Goal: Task Accomplishment & Management: Manage account settings

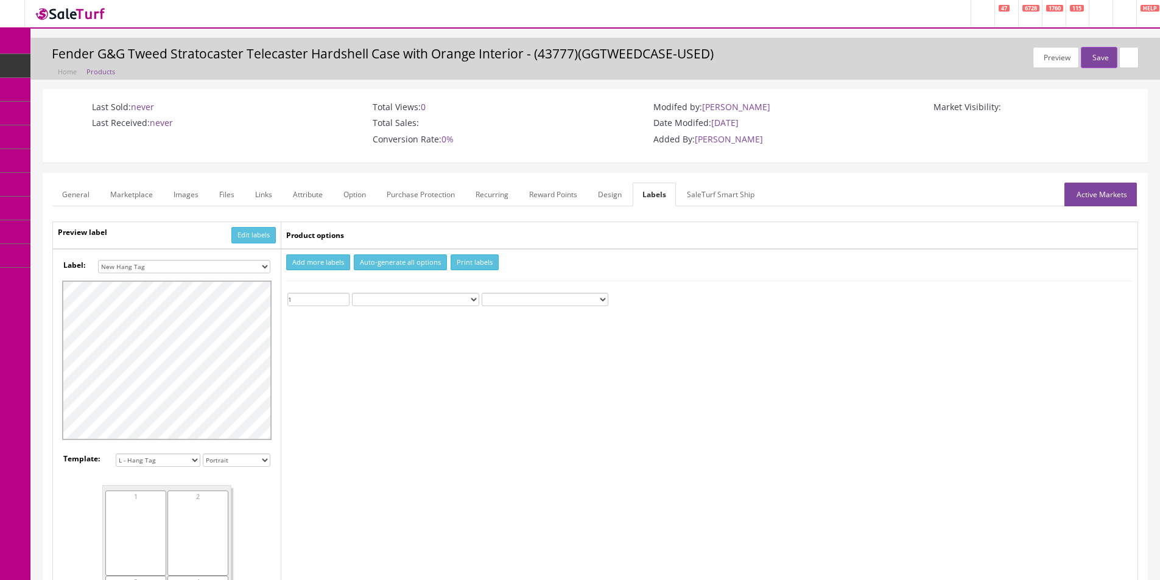
select select "16"
click at [65, 63] on link "Products" at bounding box center [94, 66] width 128 height 24
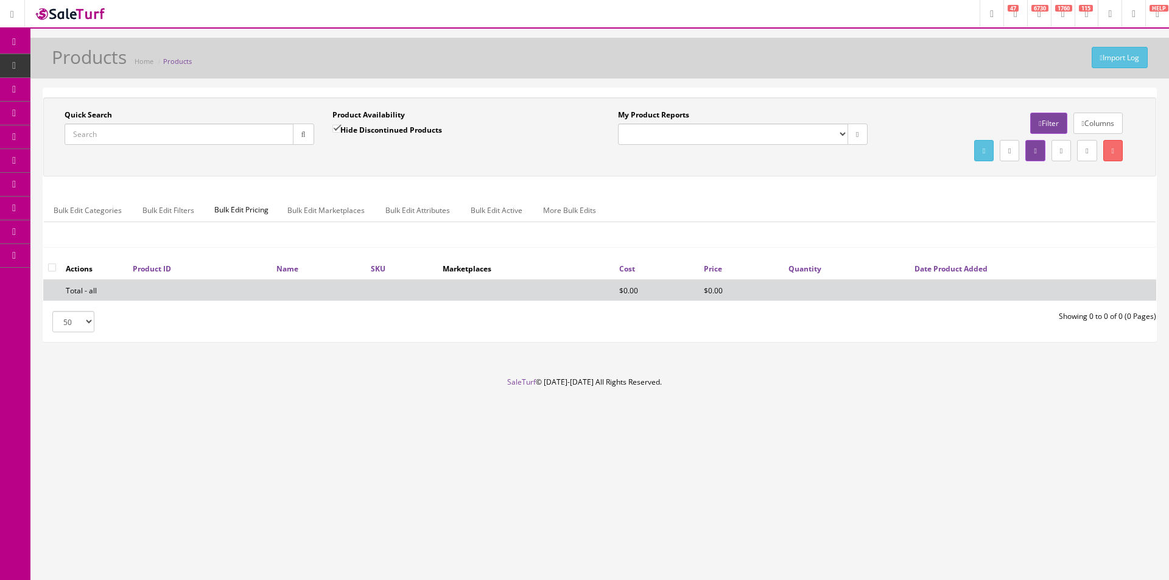
click at [244, 136] on input "Quick Search" at bounding box center [179, 134] width 229 height 21
paste input "1,808.51"
type input "1,808.51"
paste input "RM-991-S"
click at [300, 139] on button "button" at bounding box center [303, 134] width 21 height 21
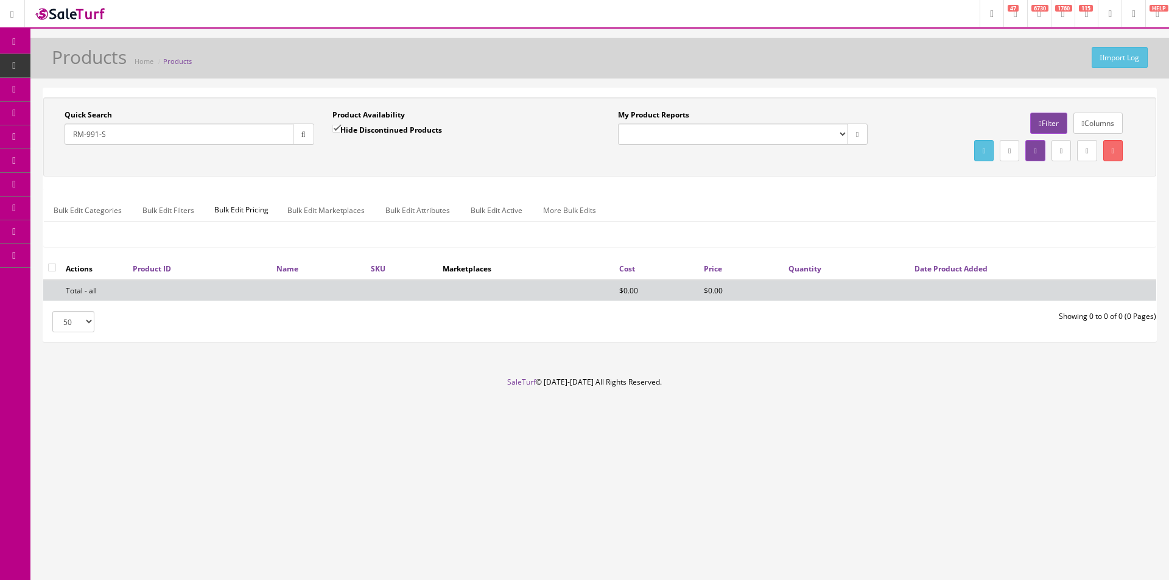
click at [301, 182] on div "Quick Search RM-991-S Date From Product Availability Hide Discontinued Products…" at bounding box center [599, 177] width 1113 height 160
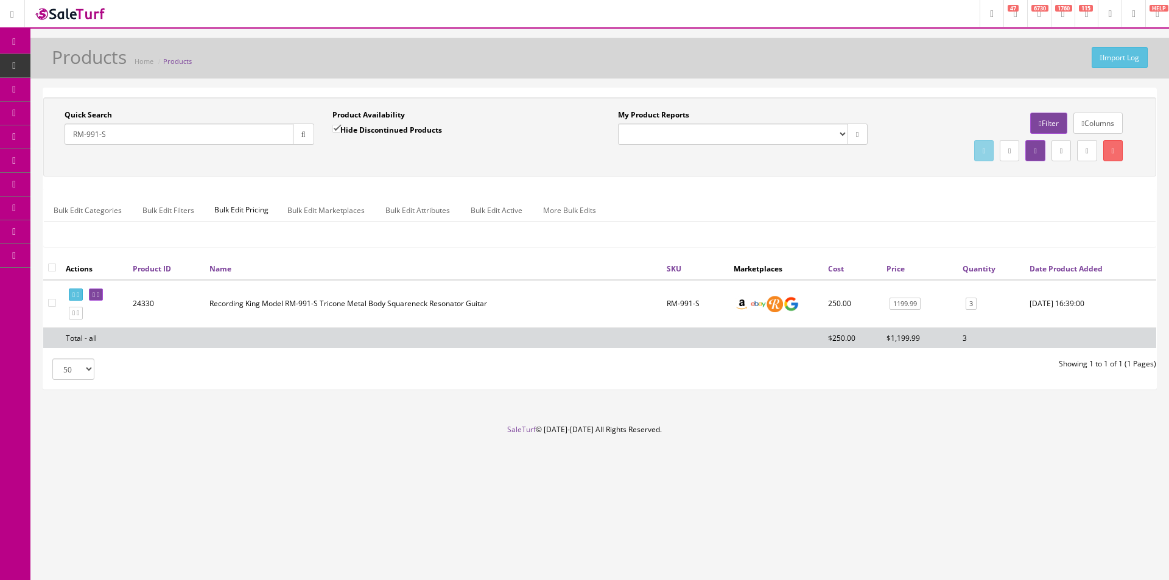
click at [160, 133] on input "RM-991-S" at bounding box center [179, 134] width 229 height 21
click at [696, 301] on td "C1AIRWBK+BP300BK" at bounding box center [690, 304] width 121 height 48
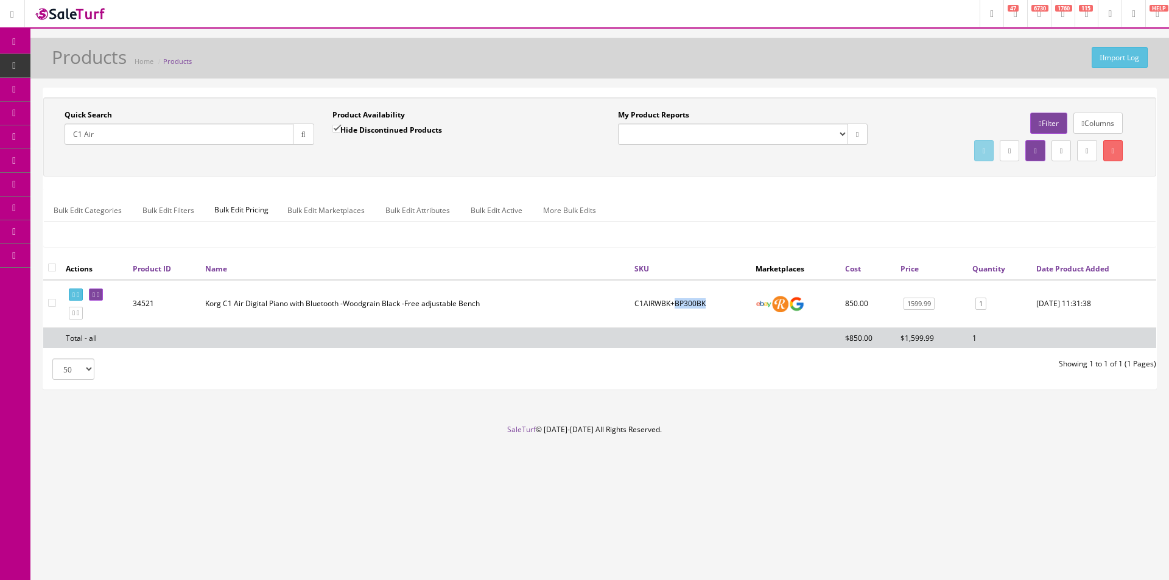
click at [696, 301] on td "C1AIRWBK+BP300BK" at bounding box center [690, 304] width 121 height 48
click at [696, 300] on td "C1AIRWBK+BP300BK" at bounding box center [690, 304] width 121 height 48
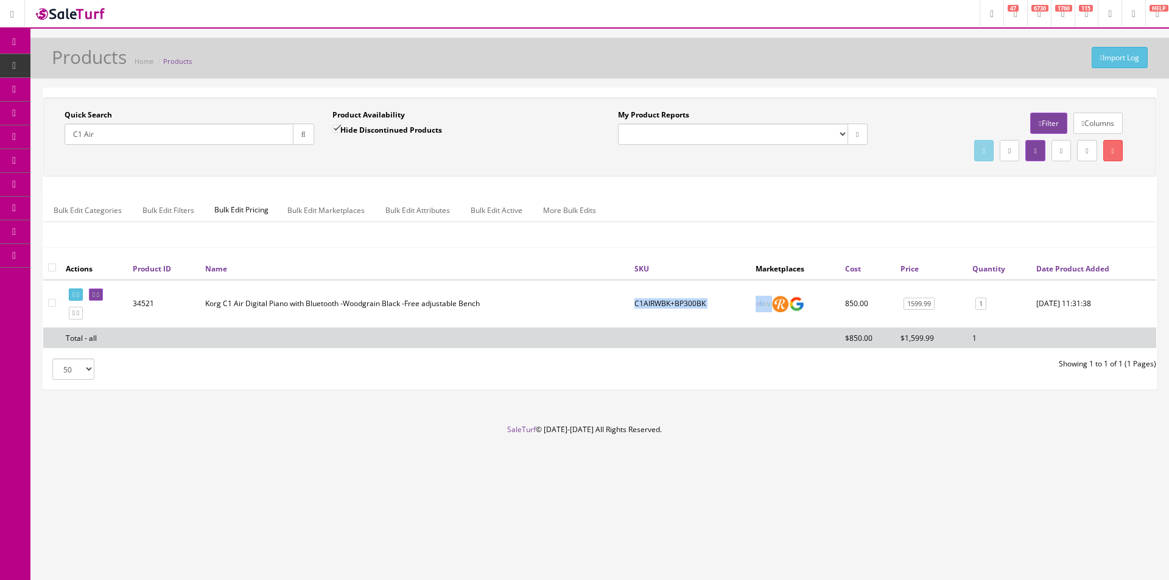
click at [696, 300] on td "C1AIRWBK+BP300BK" at bounding box center [690, 304] width 121 height 48
drag, startPoint x: 696, startPoint y: 300, endPoint x: 708, endPoint y: 301, distance: 12.2
click at [695, 300] on td "C1AIRWBK+BP300BK" at bounding box center [690, 304] width 121 height 48
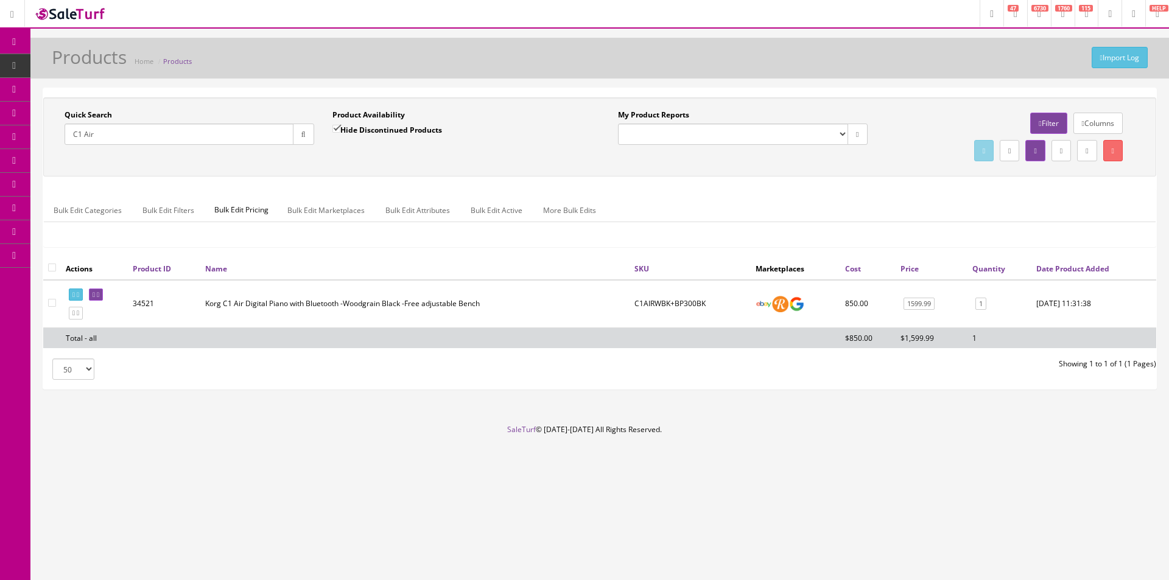
click at [1005, 223] on div "Bulk Edit Categories Bulk Edit Filters Bulk Edit Pricing Bulk Edit Marketplaces…" at bounding box center [600, 217] width 1112 height 39
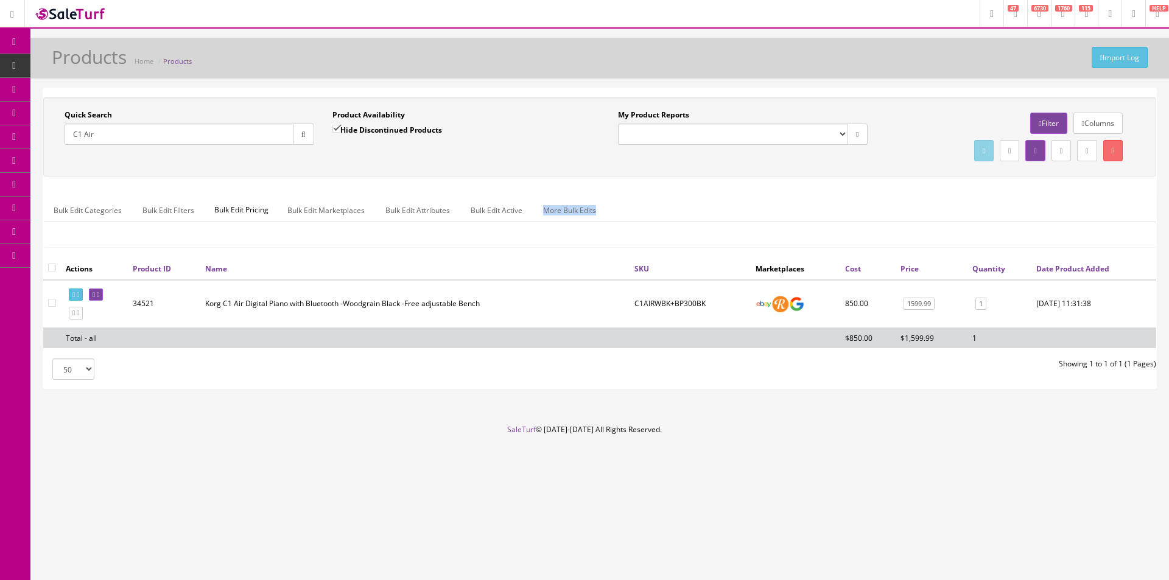
click at [1005, 223] on div "Bulk Edit Categories Bulk Edit Filters Bulk Edit Pricing Bulk Edit Marketplaces…" at bounding box center [600, 217] width 1112 height 39
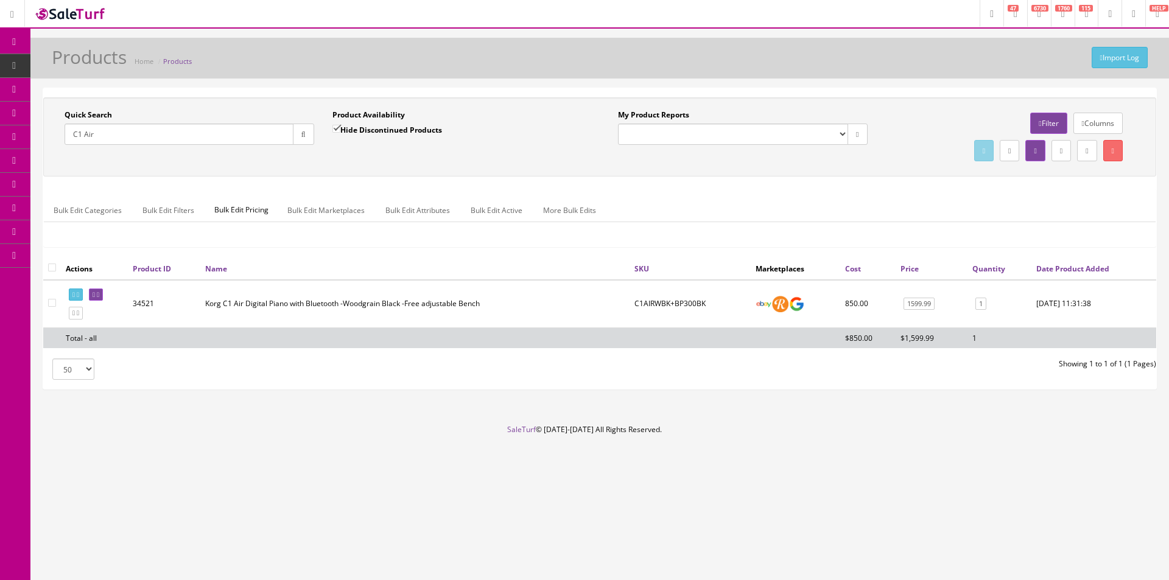
click at [1005, 223] on div "Bulk Edit Categories Bulk Edit Filters Bulk Edit Pricing Bulk Edit Marketplaces…" at bounding box center [600, 217] width 1112 height 39
click at [1005, 222] on ul "Bulk Edit Categories Bulk Edit Filters Bulk Edit Pricing Bulk Edit Marketplaces…" at bounding box center [600, 210] width 1112 height 24
click at [1006, 220] on ul "Bulk Edit Categories Bulk Edit Filters Bulk Edit Pricing Bulk Edit Marketplaces…" at bounding box center [600, 210] width 1112 height 24
drag, startPoint x: 1006, startPoint y: 219, endPoint x: 1162, endPoint y: 203, distance: 156.7
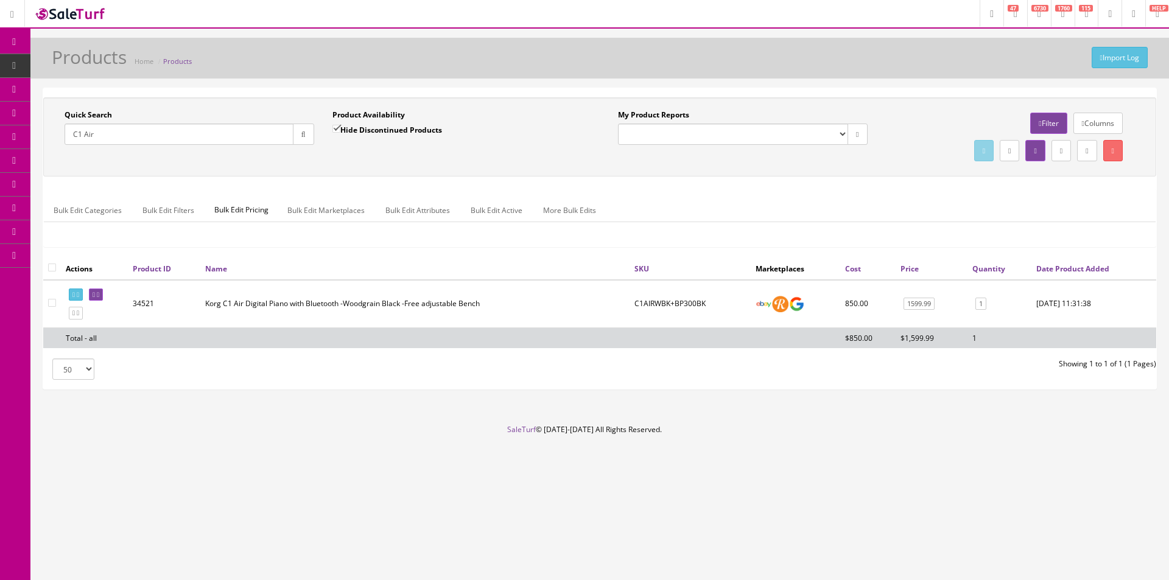
click at [1006, 219] on ul "Bulk Edit Categories Bulk Edit Filters Bulk Edit Pricing Bulk Edit Marketplaces…" at bounding box center [600, 210] width 1112 height 24
click at [251, 143] on input "C1 Air" at bounding box center [179, 134] width 229 height 21
click at [251, 144] on input "C1 Air" at bounding box center [179, 134] width 229 height 21
paste input "3100FBBEBBK"
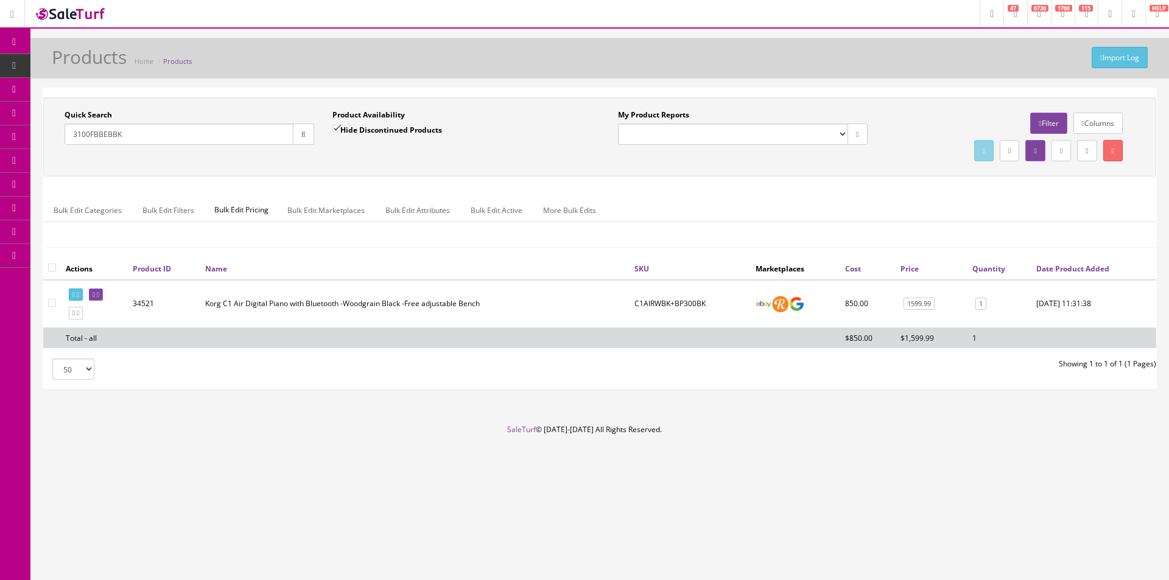
click at [296, 137] on button "button" at bounding box center [303, 134] width 21 height 21
click at [299, 152] on div "Quick Search 3100FBBEBBK Date From" at bounding box center [189, 132] width 268 height 44
click at [927, 177] on div "Quick Search 3100FBBEBBK Date From Product Availability Hide Discontinued Produ…" at bounding box center [599, 136] width 1113 height 79
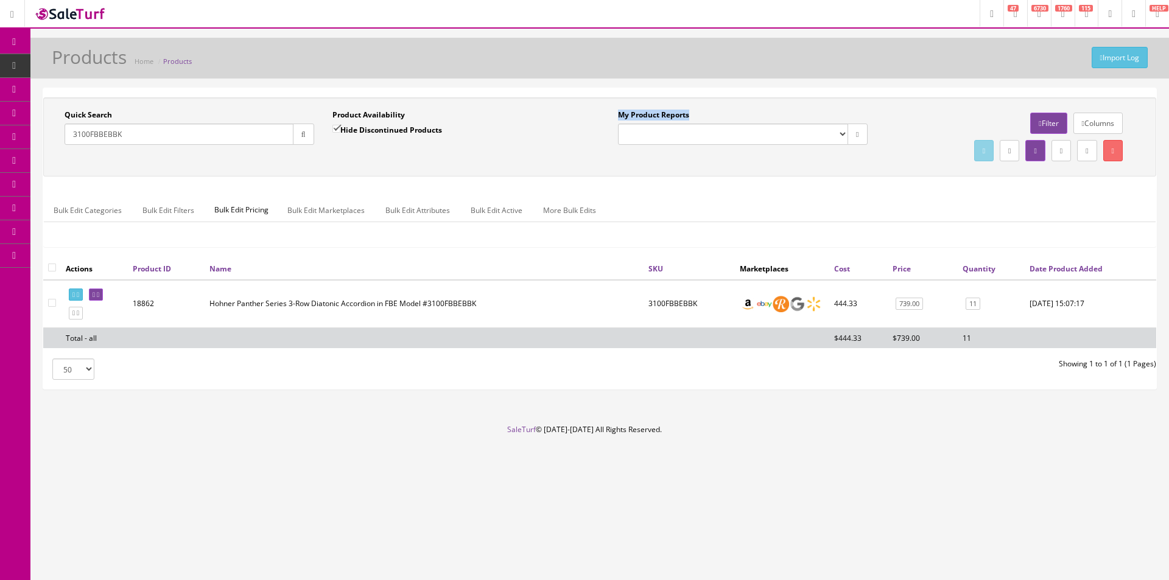
click at [927, 177] on div "Quick Search 3100FBBEBBK Date From Product Availability Hide Discontinued Produ…" at bounding box center [599, 136] width 1113 height 79
drag, startPoint x: 927, startPoint y: 177, endPoint x: 1046, endPoint y: 175, distance: 119.4
click at [927, 177] on div "Quick Search 3100FBBEBBK Date From Product Availability Hide Discontinued Produ…" at bounding box center [599, 136] width 1113 height 79
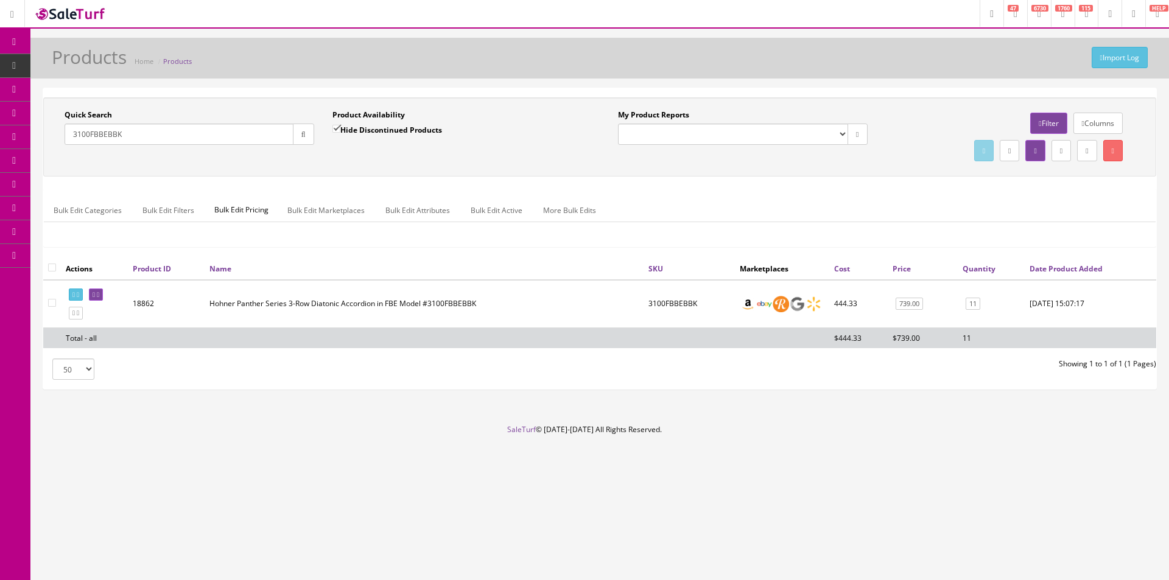
click at [111, 139] on input "3100FBBEBBK" at bounding box center [179, 134] width 229 height 21
paste input "Roy Sims"
type input "Roy Sims"
click at [106, 139] on span "Order List" at bounding box center [88, 137] width 33 height 10
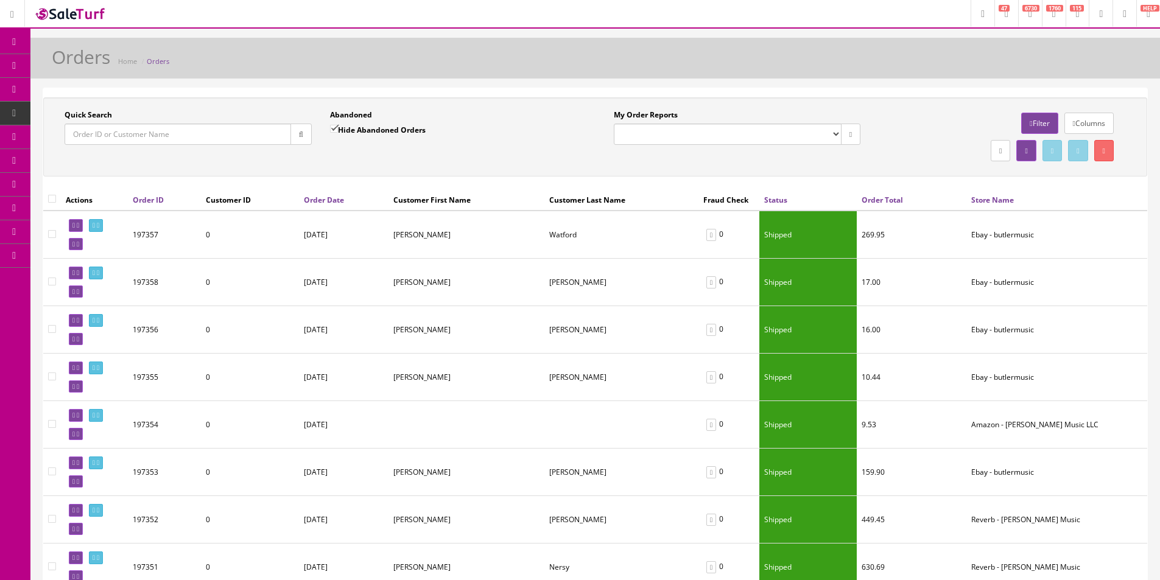
click at [209, 130] on input "Quick Search" at bounding box center [178, 134] width 227 height 21
paste input "[PERSON_NAME]"
type input "Roy Sims"
click at [307, 135] on button "button" at bounding box center [300, 134] width 21 height 21
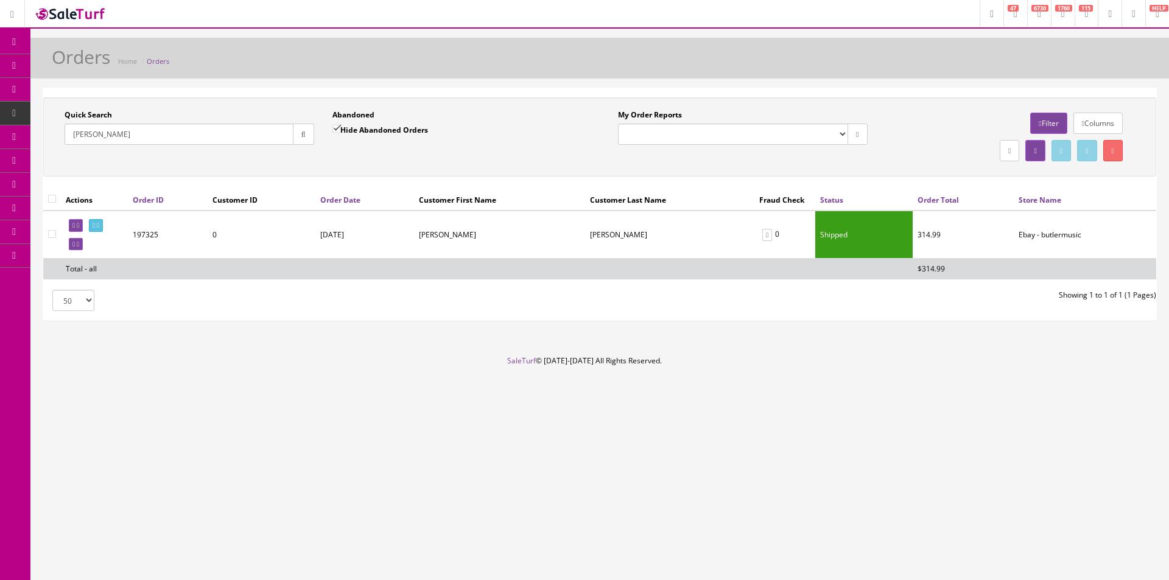
click at [107, 217] on td at bounding box center [94, 235] width 67 height 48
click at [99, 222] on icon at bounding box center [98, 225] width 2 height 7
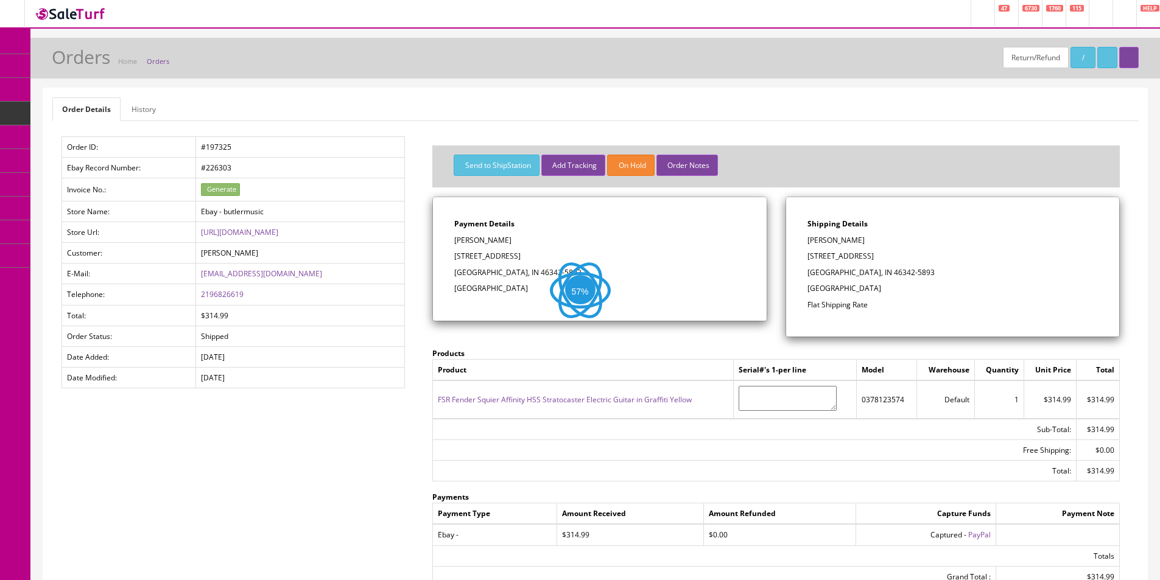
click at [124, 113] on link "History" at bounding box center [144, 109] width 44 height 24
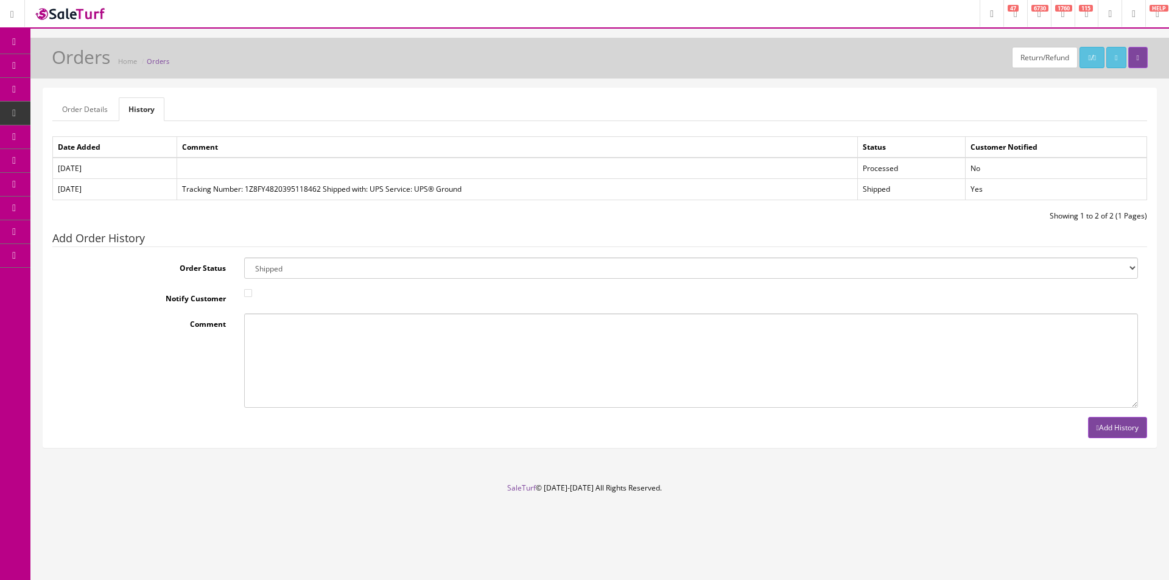
click at [387, 262] on select "Amazon Cart Awaiting Product Canceled Canceled Reversal Cart Chargeback Complet…" at bounding box center [691, 268] width 894 height 21
select select "7"
drag, startPoint x: 386, startPoint y: 272, endPoint x: 340, endPoint y: 272, distance: 46.3
click at [386, 272] on select "Amazon Cart Awaiting Product Canceled Canceled Reversal Cart Chargeback Complet…" at bounding box center [691, 268] width 894 height 21
click at [244, 297] on input "Notify Customer" at bounding box center [248, 293] width 8 height 8
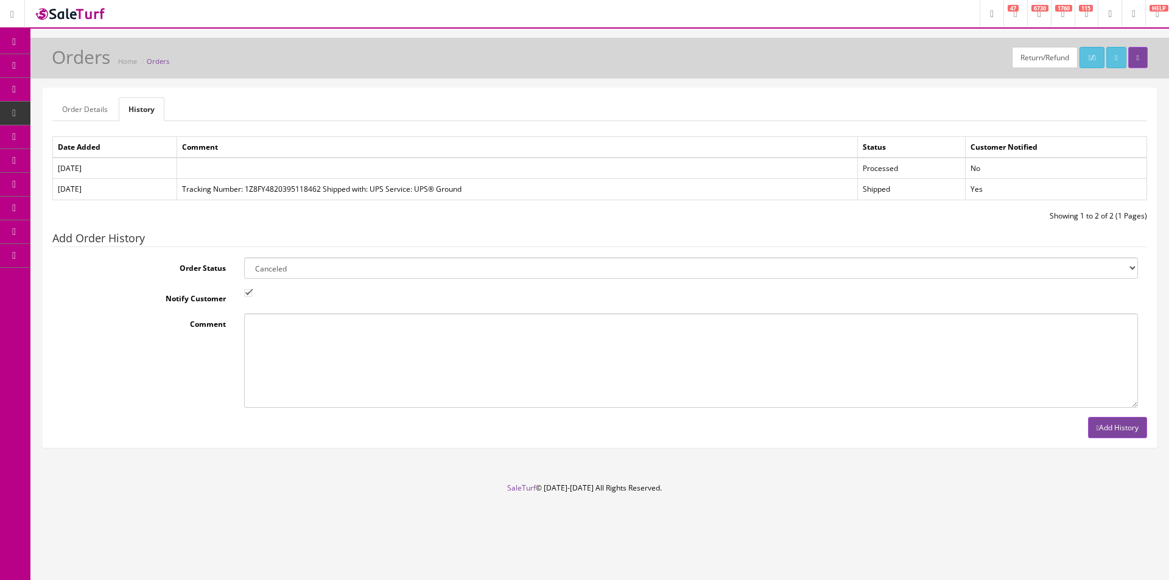
checkbox input "false"
click at [1112, 426] on button "Add History" at bounding box center [1117, 427] width 59 height 21
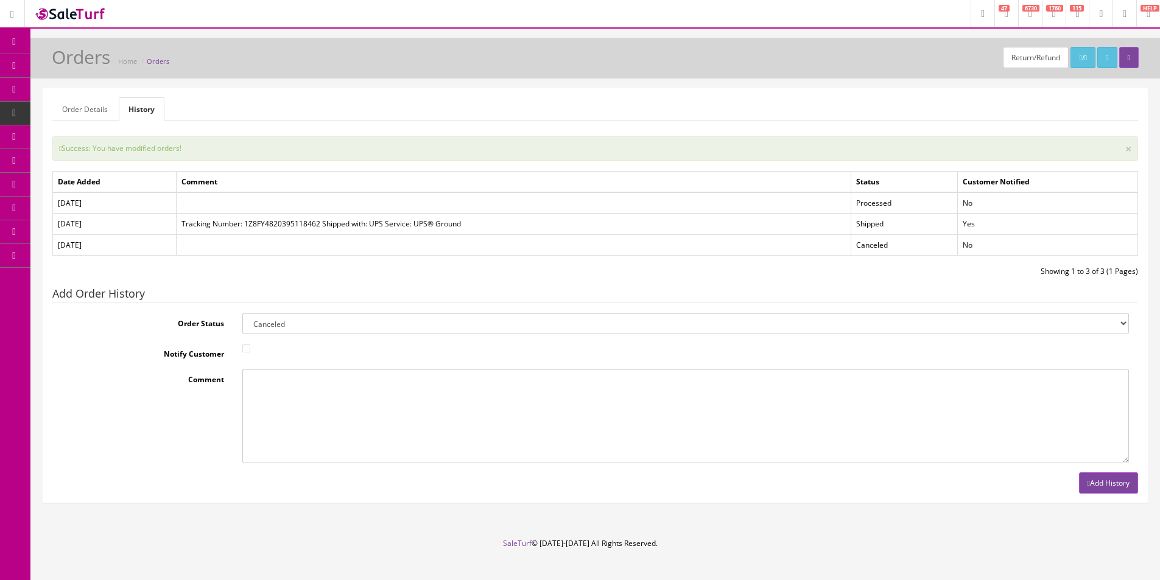
click at [76, 72] on link "Products" at bounding box center [94, 66] width 128 height 24
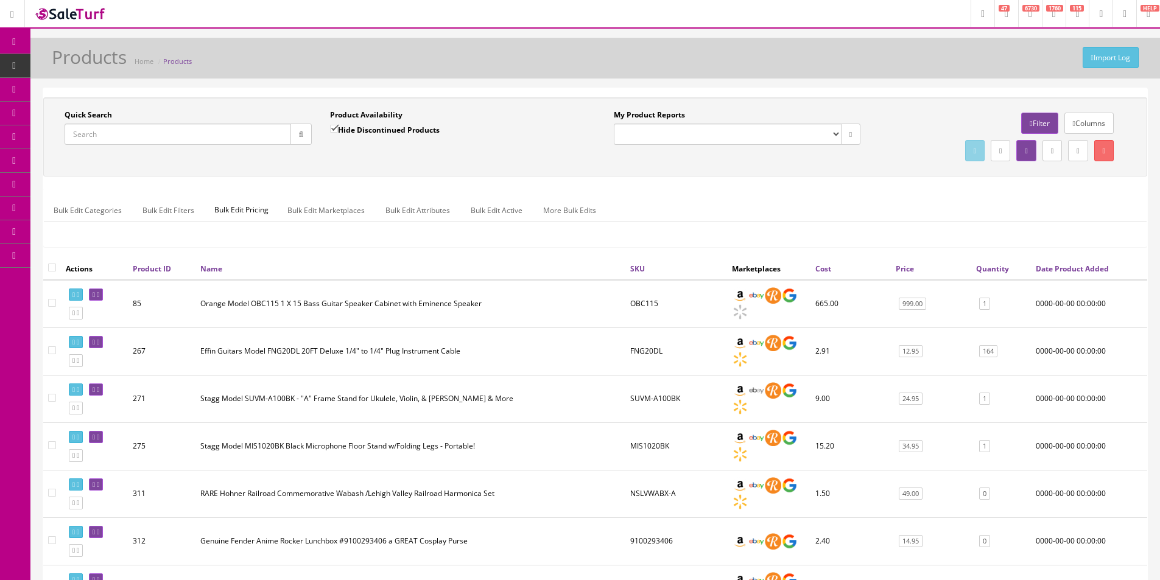
click at [639, 220] on ul "Bulk Edit Categories Bulk Edit Filters Bulk Edit Pricing Bulk Edit Marketplaces…" at bounding box center [595, 210] width 1103 height 24
click at [79, 130] on link "Order List" at bounding box center [94, 137] width 128 height 24
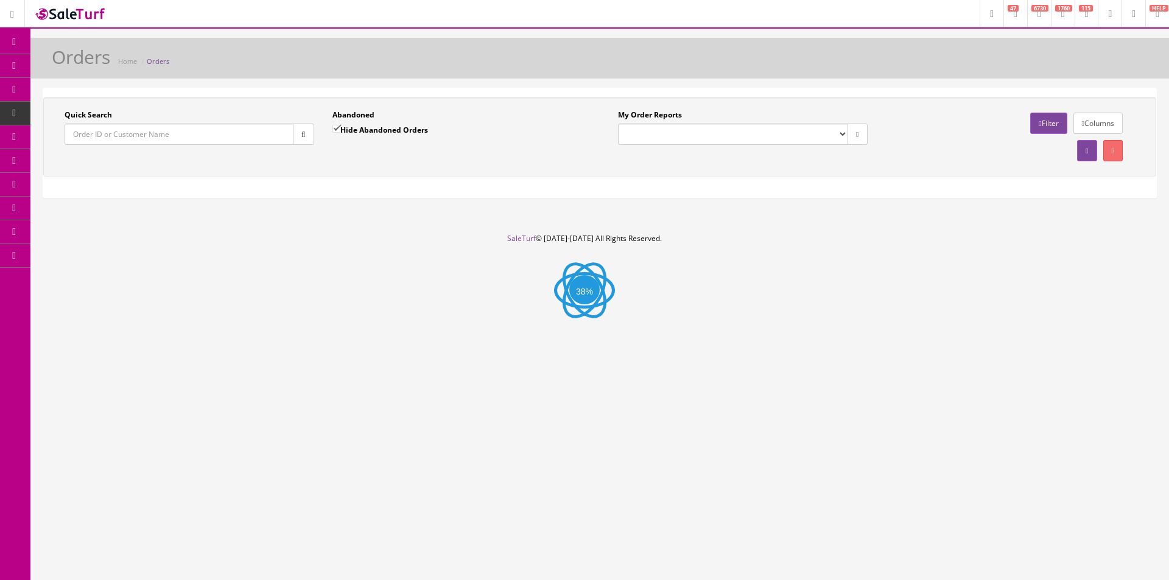
click at [283, 129] on input "Quick Search" at bounding box center [179, 134] width 229 height 21
paste input "196254"
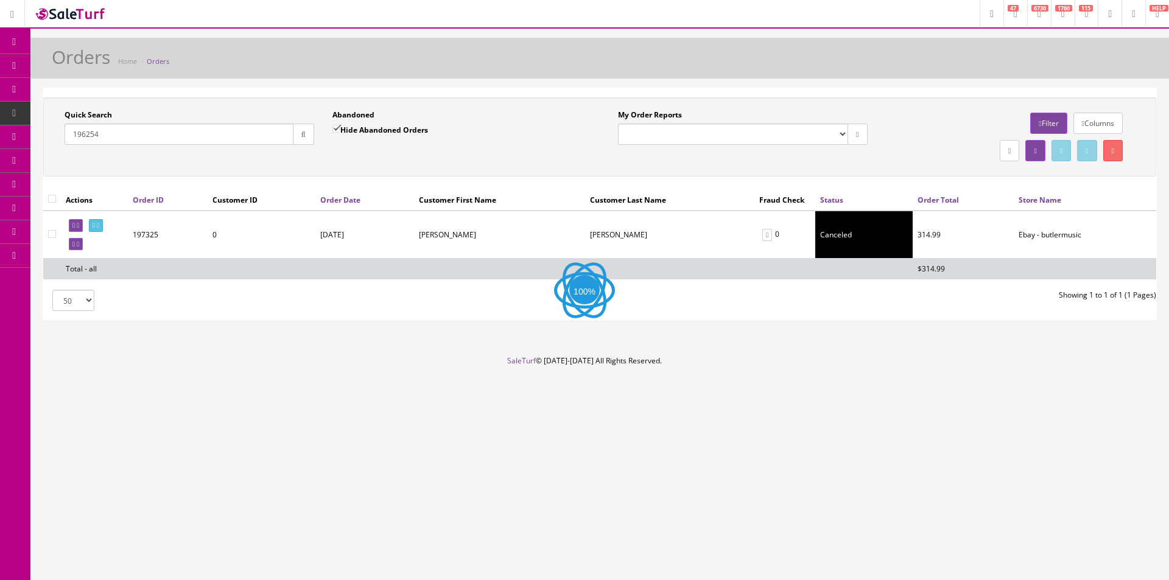
type input "196254"
click at [301, 136] on icon "button" at bounding box center [303, 134] width 4 height 7
click at [306, 149] on div "Quick Search 196254 Date From" at bounding box center [189, 132] width 268 height 44
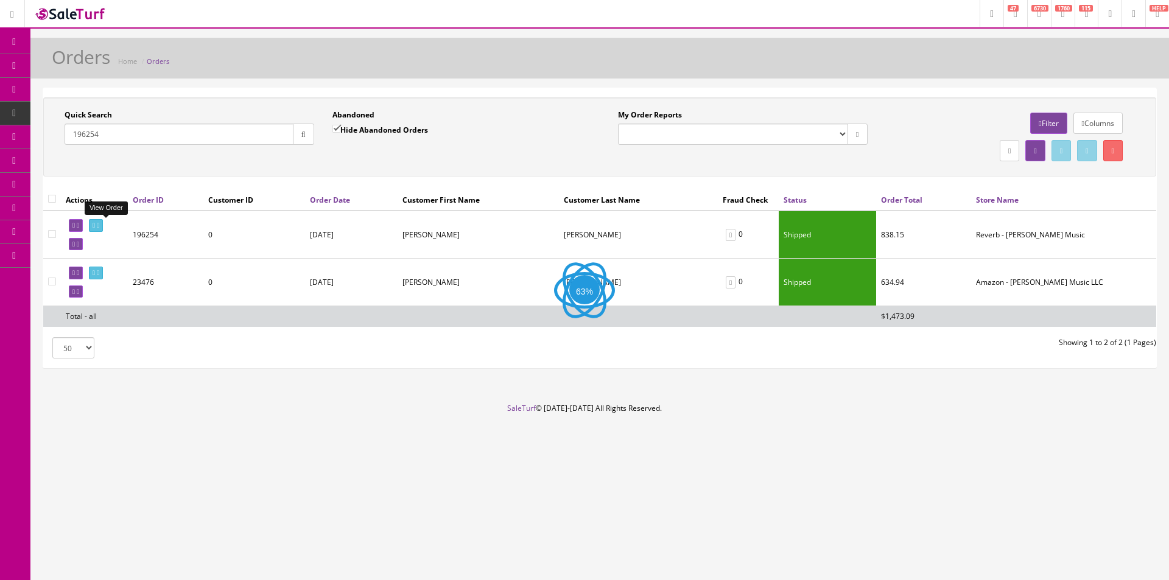
click at [99, 224] on icon at bounding box center [98, 225] width 2 height 7
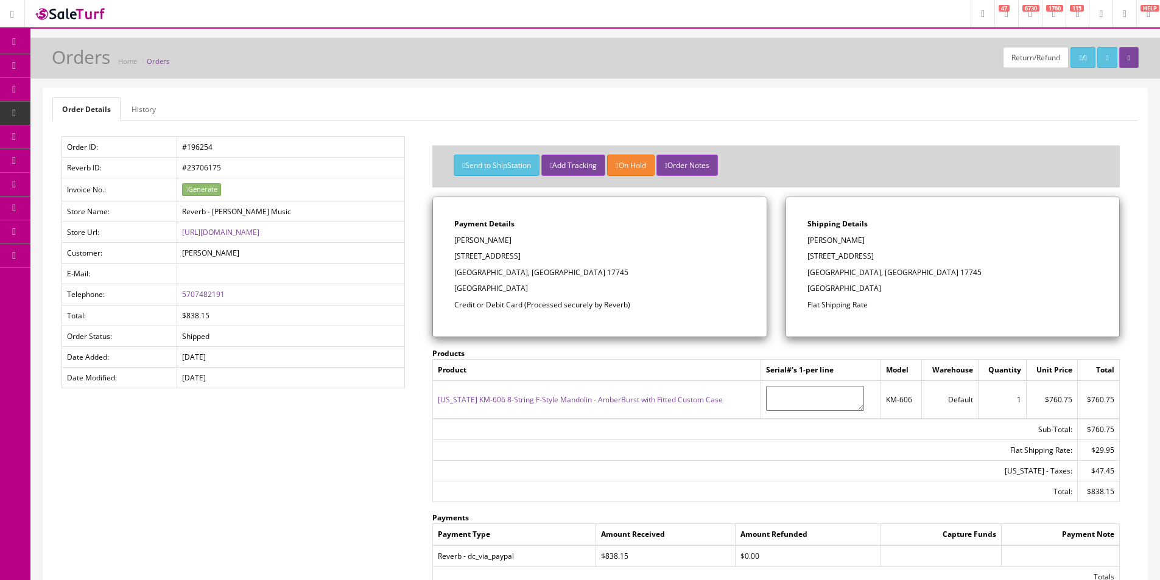
click at [680, 290] on p "[GEOGRAPHIC_DATA]" at bounding box center [599, 288] width 290 height 11
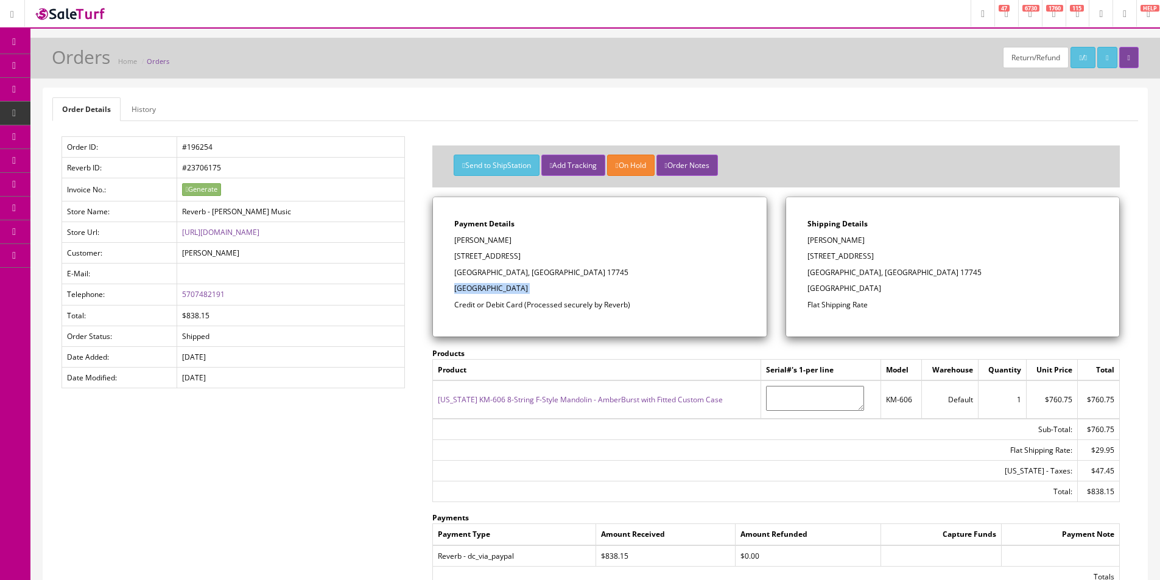
click at [680, 290] on p "[GEOGRAPHIC_DATA]" at bounding box center [599, 288] width 290 height 11
click at [679, 290] on p "[GEOGRAPHIC_DATA]" at bounding box center [599, 288] width 290 height 11
click at [156, 117] on link "History" at bounding box center [144, 109] width 44 height 24
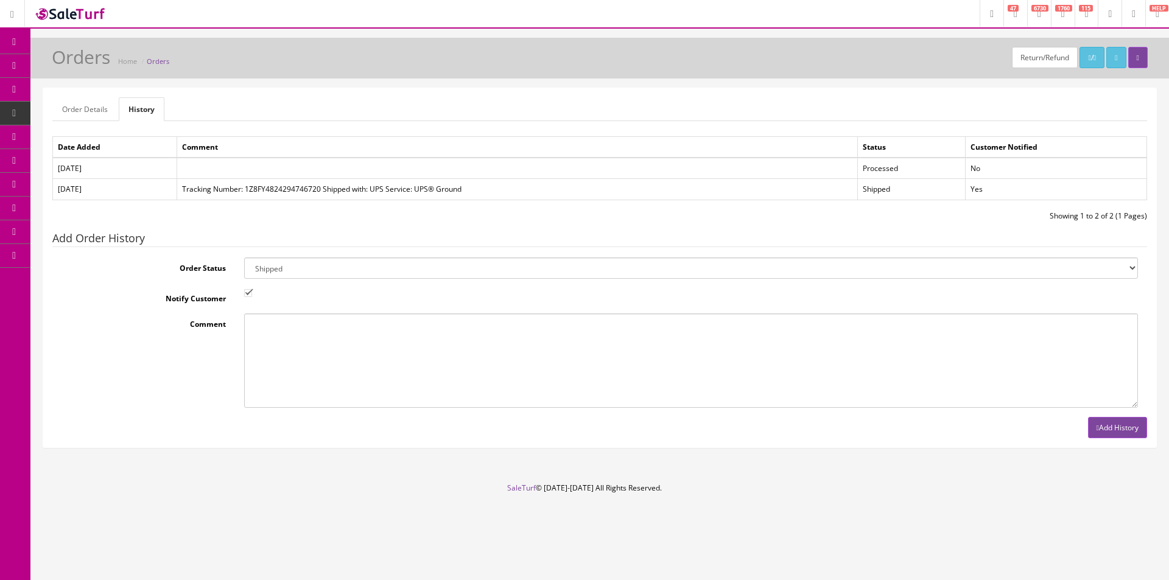
click at [278, 273] on select "Amazon Cart Awaiting Product Canceled Canceled Reversal Cart Chargeback Complet…" at bounding box center [691, 268] width 894 height 21
select select "11"
click at [278, 272] on select "Amazon Cart Awaiting Product Canceled Canceled Reversal Cart Chargeback Complet…" at bounding box center [691, 268] width 894 height 21
click at [244, 291] on input "Notify Customer" at bounding box center [248, 293] width 8 height 8
checkbox input "false"
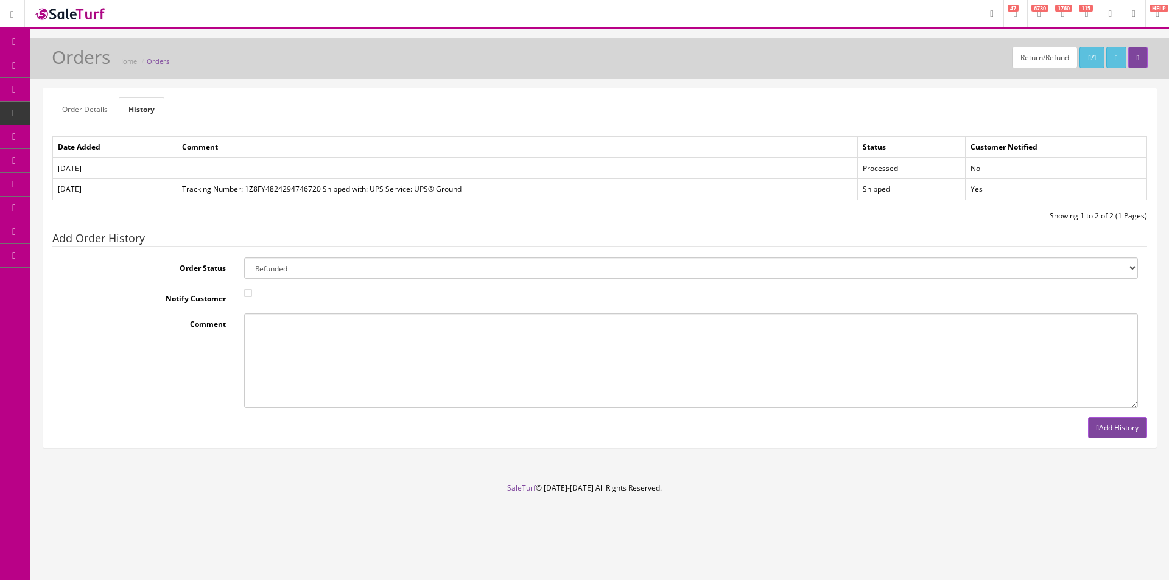
click at [262, 320] on textarea "Comment" at bounding box center [691, 361] width 894 height 94
type textarea "Customer returned"
click at [1101, 426] on button "Add History" at bounding box center [1117, 427] width 59 height 21
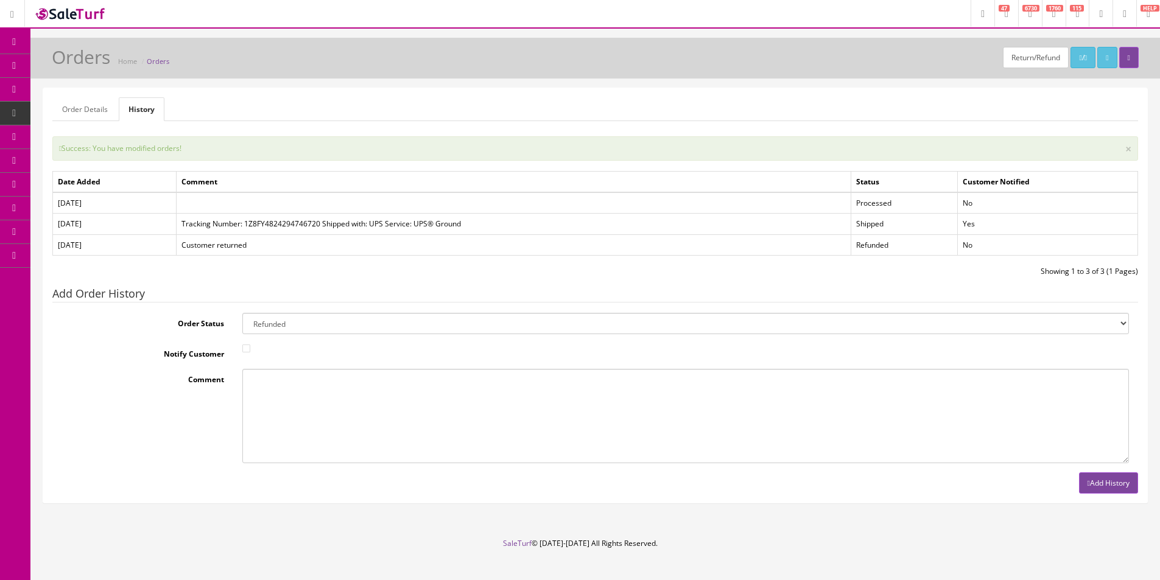
click at [102, 61] on span "Products" at bounding box center [87, 65] width 30 height 10
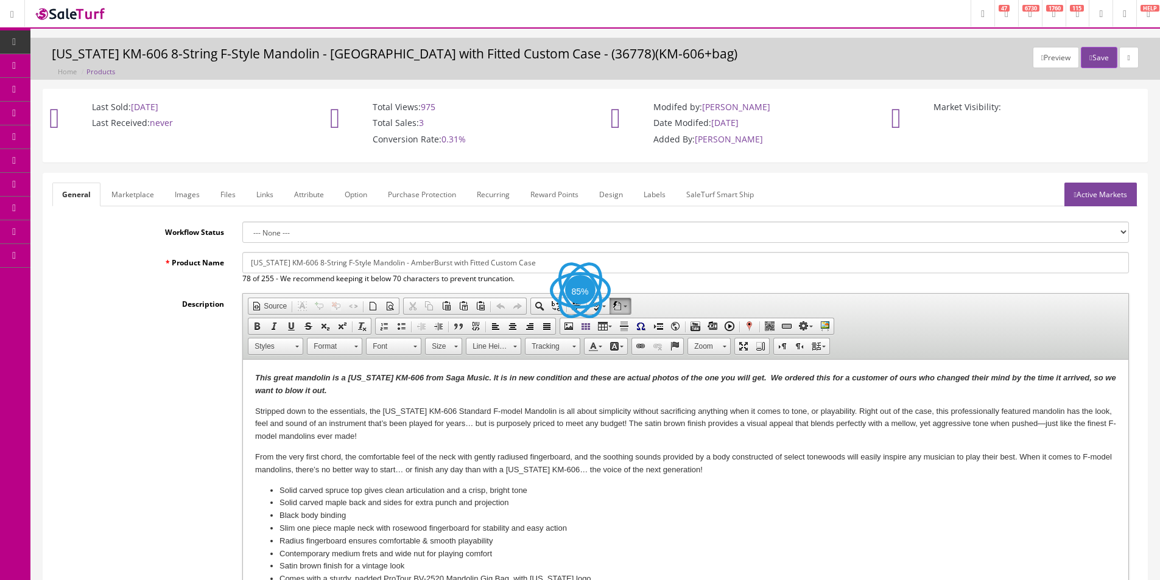
click at [145, 197] on link "Marketplace" at bounding box center [133, 195] width 62 height 24
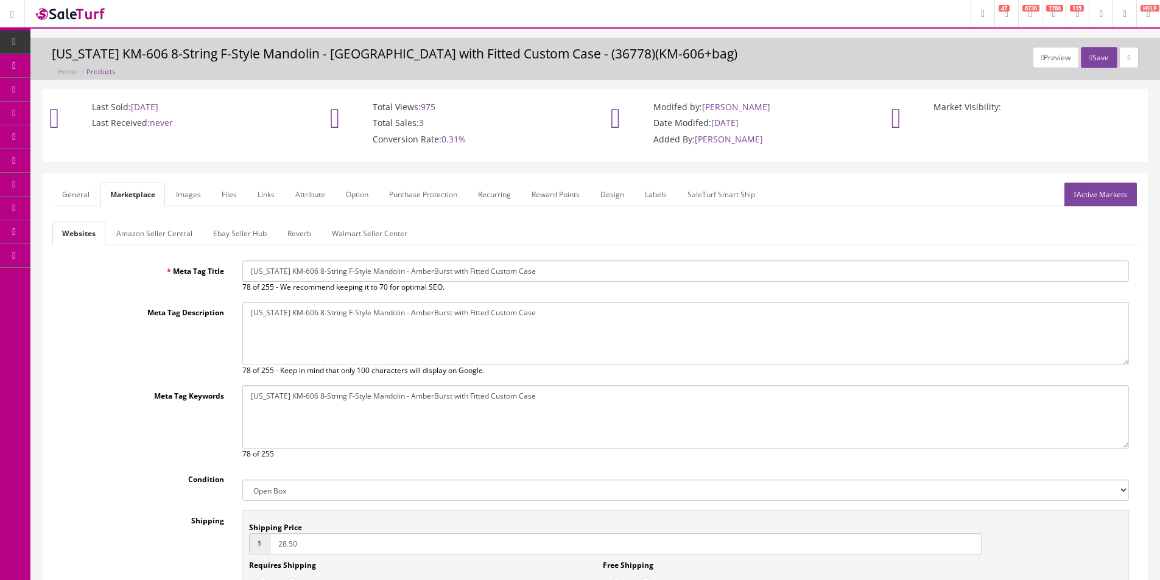
click at [258, 234] on link "Ebay Seller Hub" at bounding box center [239, 234] width 73 height 24
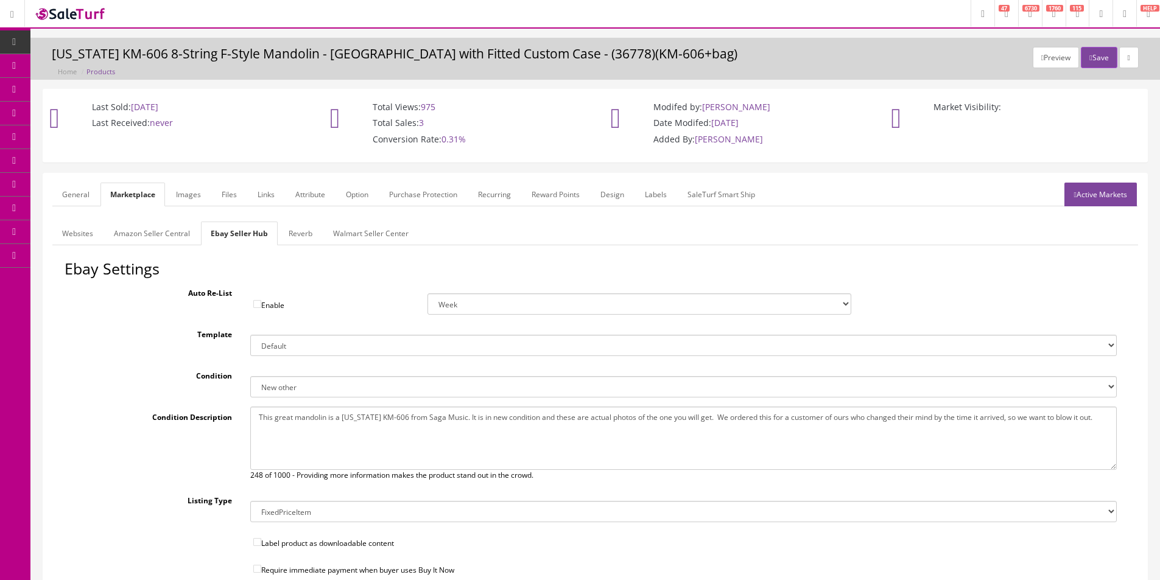
click at [323, 234] on link "Walmart Seller Center" at bounding box center [370, 234] width 95 height 24
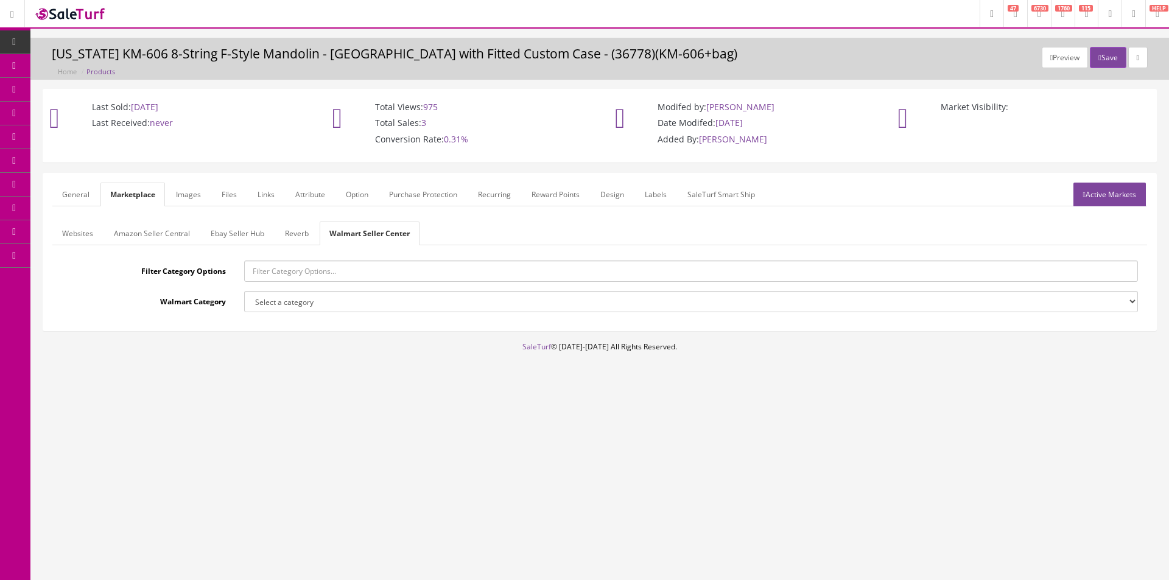
click at [312, 237] on link "Reverb" at bounding box center [296, 234] width 43 height 24
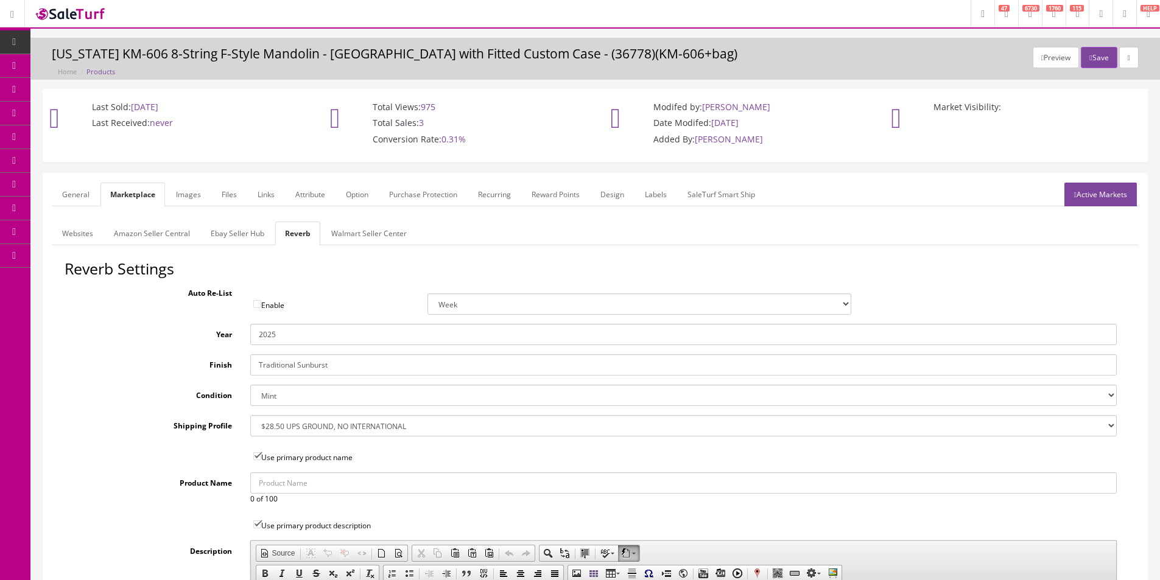
click at [311, 406] on select "Brand New Mint Excellent Very Good Good Fair Poor B-Stock Non Functioning" at bounding box center [683, 395] width 866 height 21
select select "df268ad1-c462-4ba6-b6db-e007e23922ea"
click at [250, 385] on select "Brand New Mint Excellent Very Good Good Fair Poor B-Stock Non Functioning" at bounding box center [683, 395] width 866 height 21
click at [200, 396] on label "Condition" at bounding box center [153, 393] width 177 height 16
click at [250, 396] on select "Brand New Mint Excellent Very Good Good Fair Poor B-Stock Non Functioning" at bounding box center [683, 395] width 866 height 21
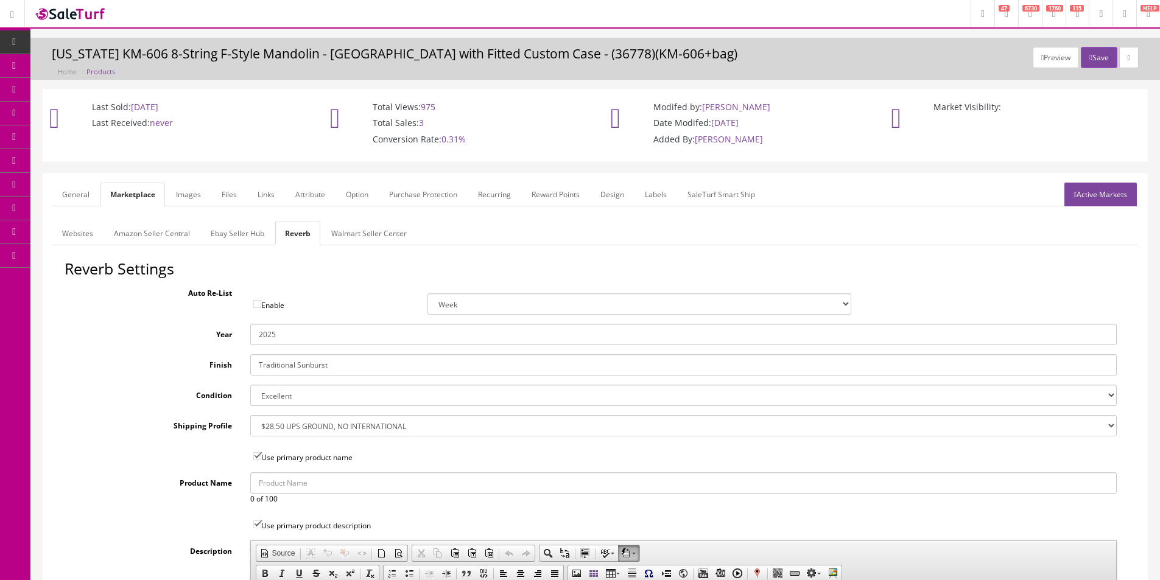
click at [97, 194] on link "General" at bounding box center [75, 195] width 47 height 24
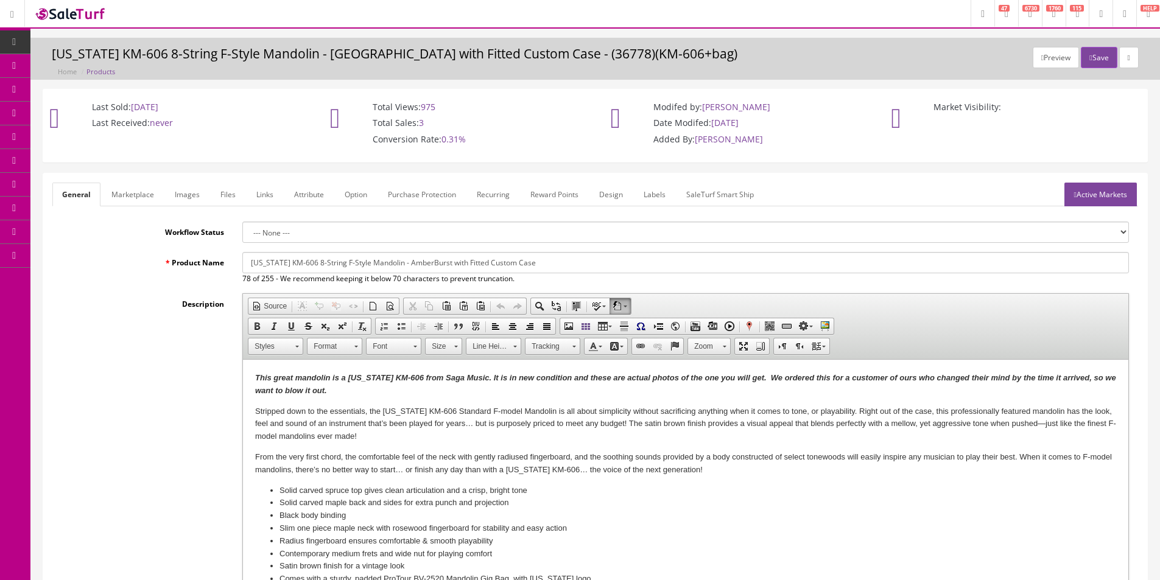
click at [516, 378] on strong "This great mandolin is a Kentucky KM-606 from Saga Music. It is in new conditio…" at bounding box center [685, 384] width 861 height 22
click at [510, 375] on strong "This great mandolin is a Kentucky KM-606 from Saga Music. It is in new conditio…" at bounding box center [685, 384] width 861 height 22
drag, startPoint x: 538, startPoint y: 376, endPoint x: 507, endPoint y: 378, distance: 31.1
click at [507, 378] on strong "This great mandolin is a Kentucky KM-606 from Saga Music. It is in like-new con…" at bounding box center [681, 384] width 852 height 22
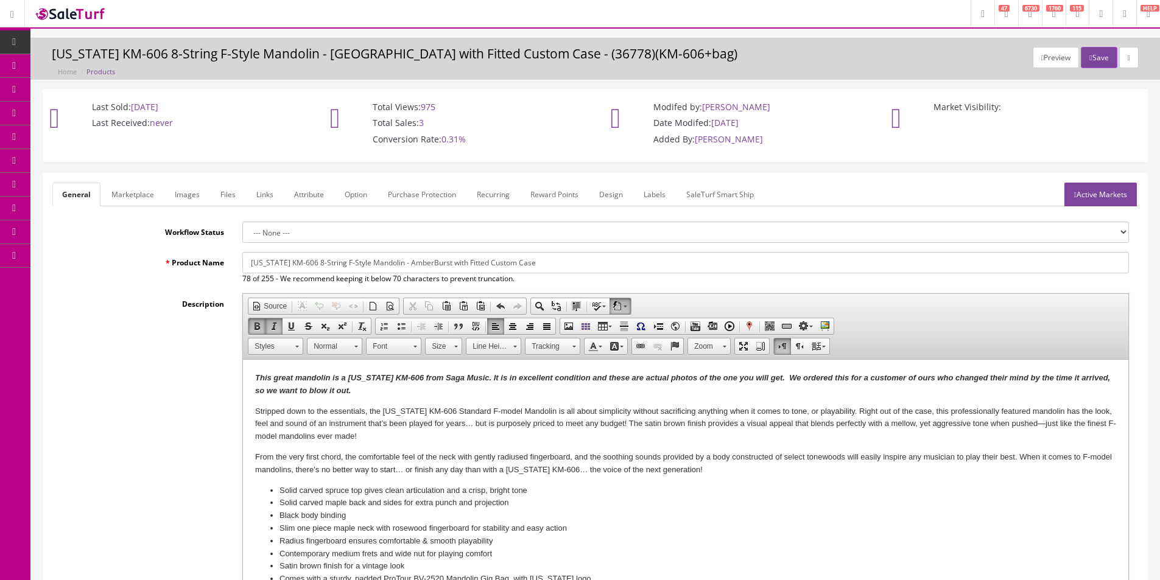
click at [362, 396] on p "This great mandolin is a Kentucky KM-606 from Saga Music. It is in excellent co…" at bounding box center [685, 385] width 861 height 26
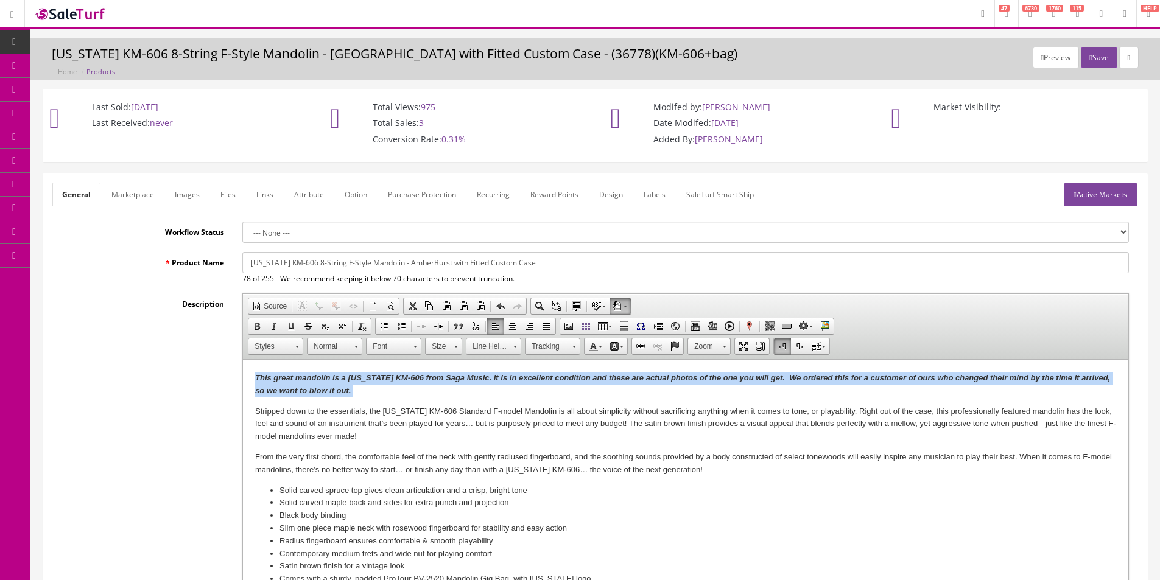
click at [362, 396] on p "This great mandolin is a Kentucky KM-606 from Saga Music. It is in excellent co…" at bounding box center [685, 385] width 861 height 26
click at [379, 396] on p "This great mandolin is a Kentucky KM-606 from Saga Music. It is in excellent co…" at bounding box center [685, 385] width 861 height 26
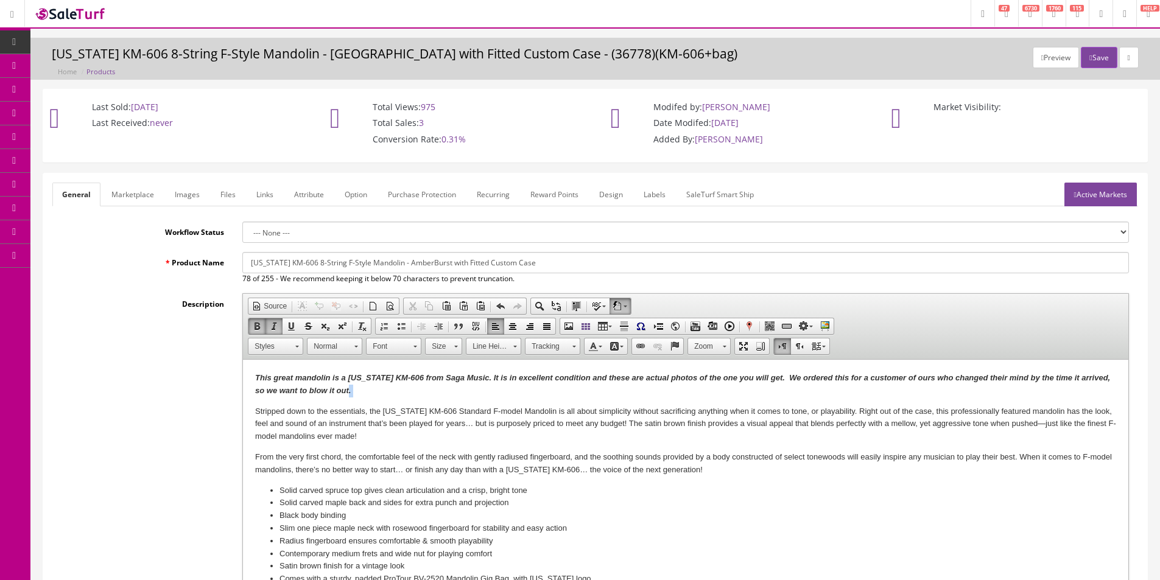
click at [379, 396] on p "This great mandolin is a Kentucky KM-606 from Saga Music. It is in excellent co…" at bounding box center [685, 385] width 861 height 26
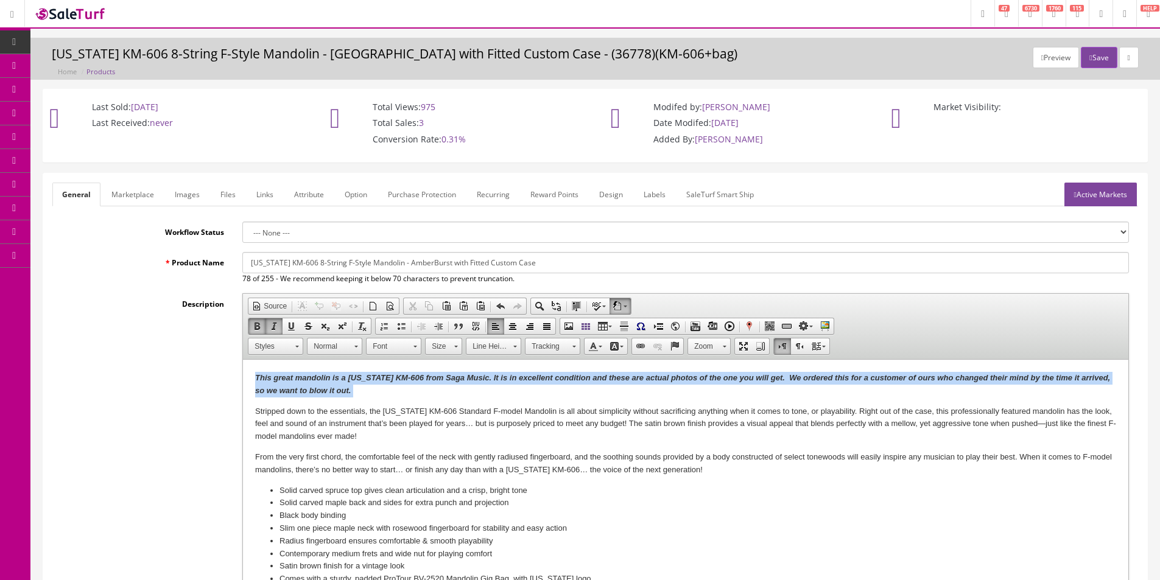
click at [379, 396] on p "This great mandolin is a Kentucky KM-606 from Saga Music. It is in excellent co…" at bounding box center [685, 385] width 861 height 26
click at [384, 392] on p "This great mandolin is a Kentucky KM-606 from Saga Music. It is in excellent co…" at bounding box center [685, 385] width 861 height 26
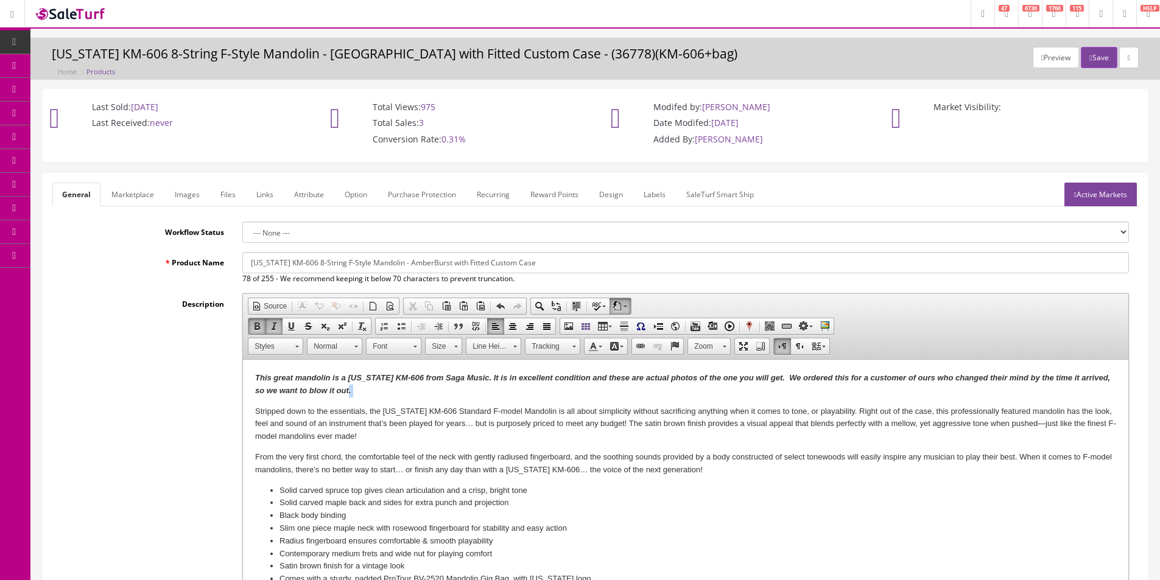
click at [384, 392] on p "This great mandolin is a Kentucky KM-606 from Saga Music. It is in excellent co…" at bounding box center [685, 385] width 861 height 26
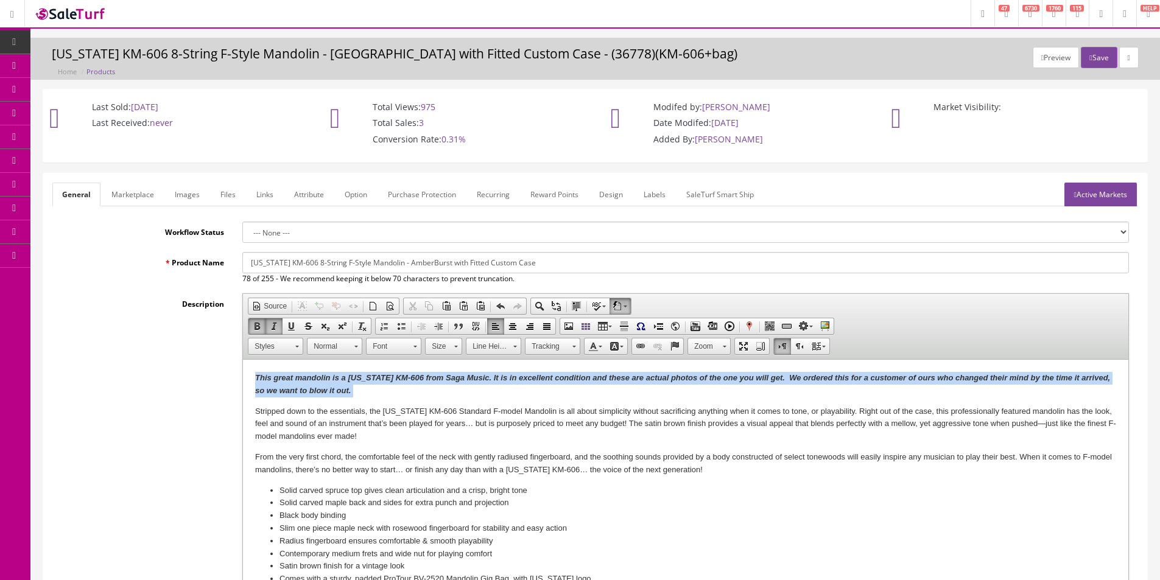
click at [384, 392] on p "This great mandolin is a Kentucky KM-606 from Saga Music. It is in excellent co…" at bounding box center [685, 385] width 861 height 26
click at [390, 388] on p "This great mandolin is a Kentucky KM-606 from Saga Music. It is in excellent co…" at bounding box center [685, 385] width 861 height 26
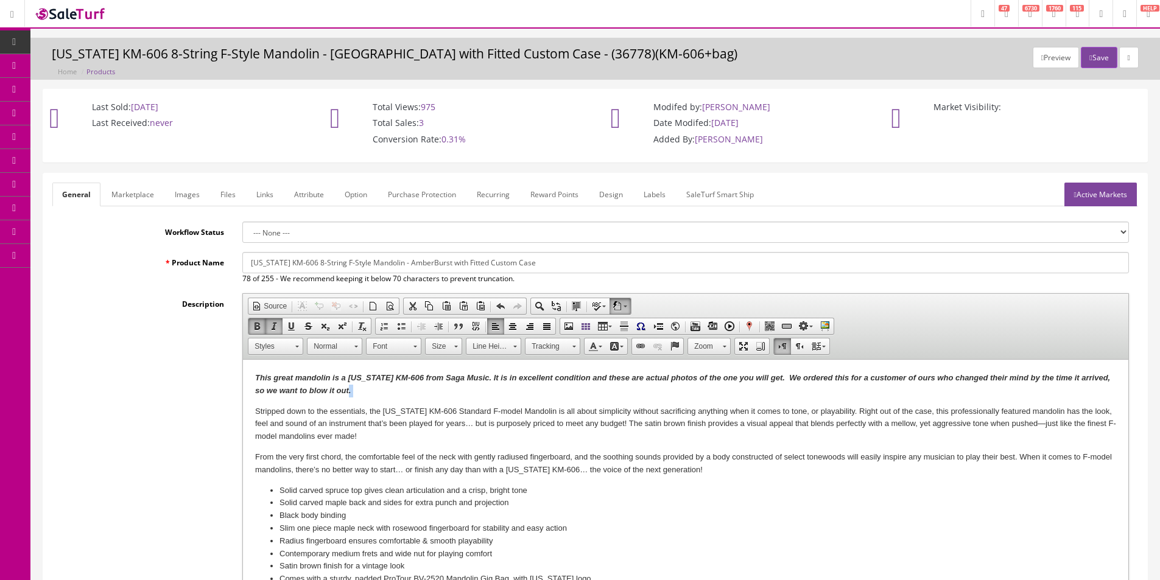
click at [390, 388] on p "This great mandolin is a Kentucky KM-606 from Saga Music. It is in excellent co…" at bounding box center [685, 385] width 861 height 26
click at [410, 386] on p "This great mandolin is a Kentucky KM-606 from Saga Music. It is in excellent co…" at bounding box center [685, 385] width 861 height 26
click at [420, 386] on p "This great mandolin is a Kentucky KM-606 from Saga Music. It is in excellent co…" at bounding box center [685, 385] width 861 height 26
click at [357, 387] on p "This great mandolin is a Kentucky KM-606 from Saga Music. It is in excellent co…" at bounding box center [685, 385] width 861 height 26
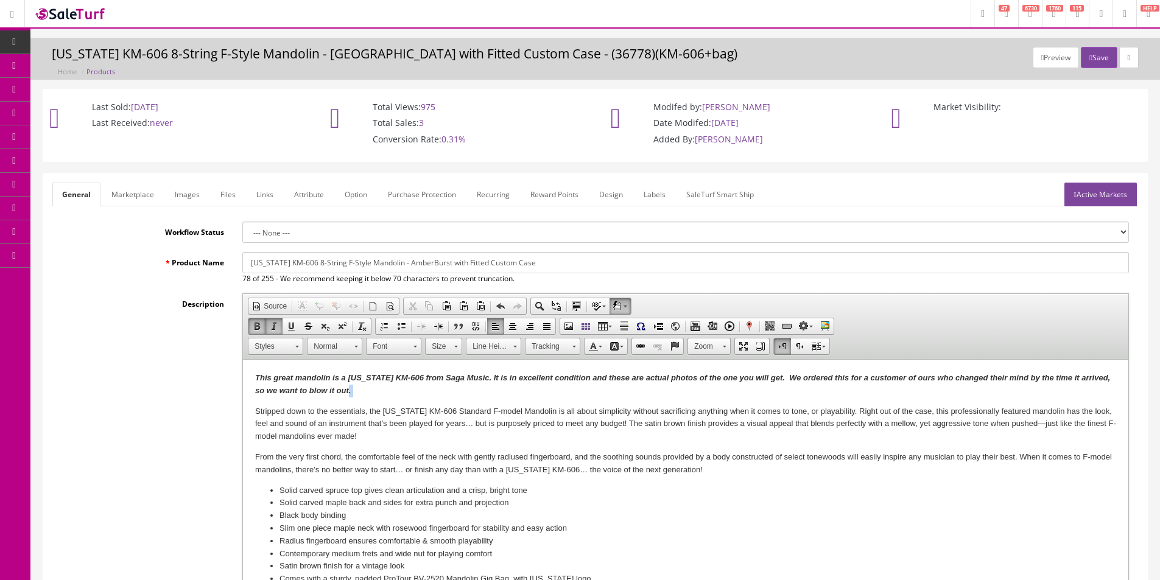
drag, startPoint x: 357, startPoint y: 387, endPoint x: 361, endPoint y: 392, distance: 6.5
click at [357, 388] on p "This great mandolin is a Kentucky KM-606 from Saga Music. It is in excellent co…" at bounding box center [685, 385] width 861 height 26
click at [360, 388] on p "This great mandolin is a Kentucky KM-606 from Saga Music. It is in excellent co…" at bounding box center [685, 385] width 861 height 26
click at [337, 387] on strong "This great mandolin is a Kentucky KM-606 from Saga Music. It is in excellent co…" at bounding box center [682, 384] width 855 height 22
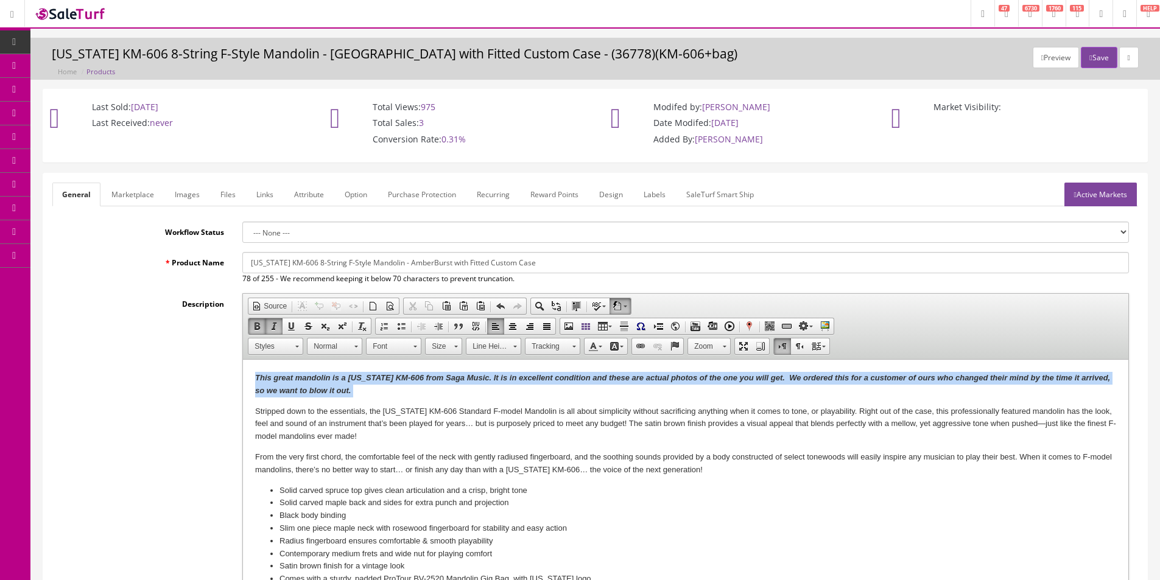
click at [337, 387] on strong "This great mandolin is a Kentucky KM-606 from Saga Music. It is in excellent co…" at bounding box center [682, 384] width 855 height 22
copy strong "This great mandolin is a Kentucky KM-606 from Saga Music. It is in excellent co…"
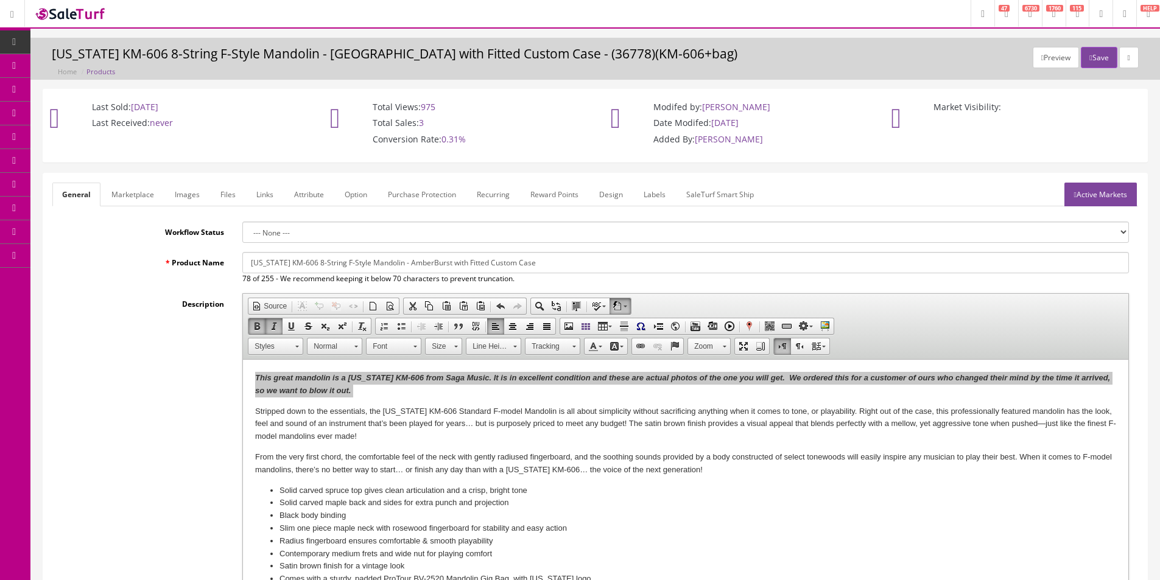
click at [142, 188] on link "Marketplace" at bounding box center [133, 195] width 62 height 24
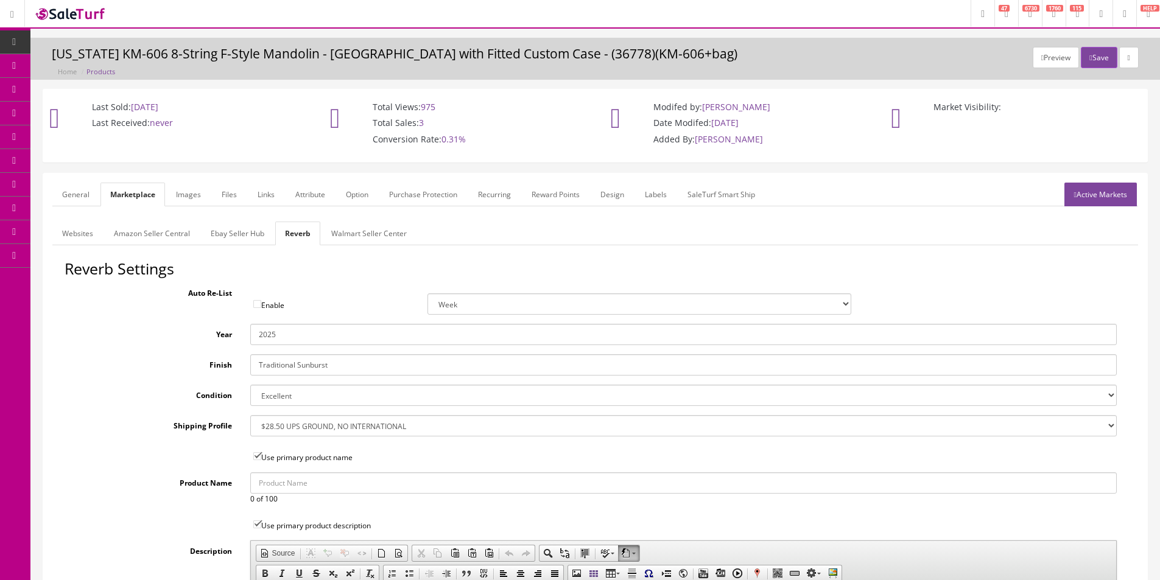
click at [126, 209] on form "General Marketplace Images Files Links Attribute Option Purchase Protection Rec…" at bounding box center [595, 530] width 1086 height 694
click at [127, 227] on link "Amazon Seller Central" at bounding box center [152, 234] width 96 height 24
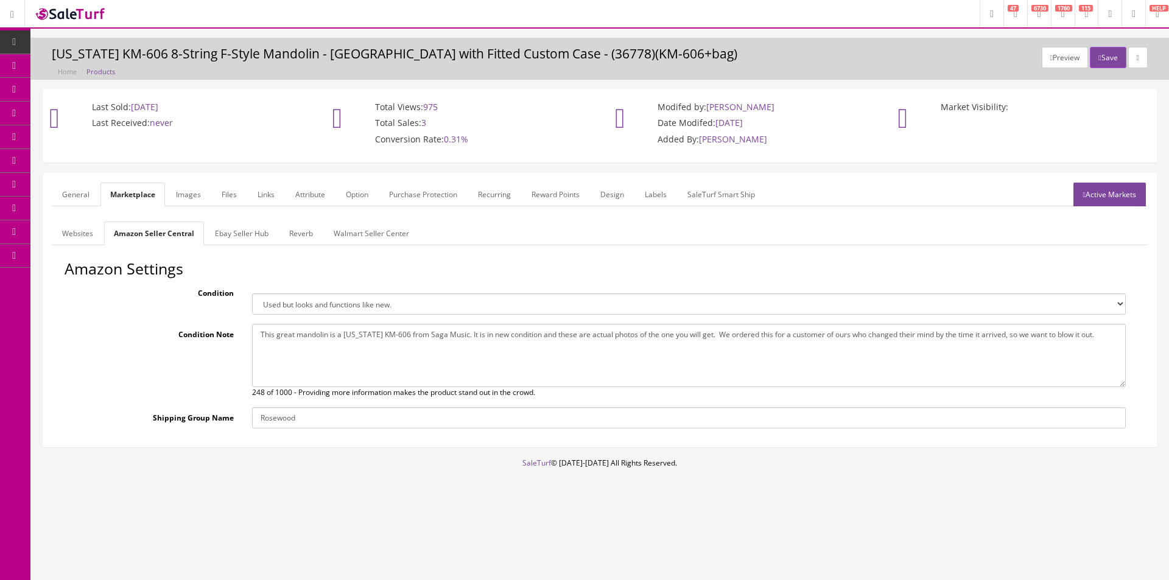
click at [407, 365] on textarea "This great mandolin is a Kentucky KM-606 from Saga Music. It is in new conditio…" at bounding box center [689, 355] width 874 height 63
paste textarea "excellent condition and these are actual photos of the one you will get. We ord…"
type textarea "This great mandolin is a Kentucky KM-606 from Saga Music. It is in excellent co…"
click at [241, 233] on link "Ebay Seller Hub" at bounding box center [241, 234] width 73 height 24
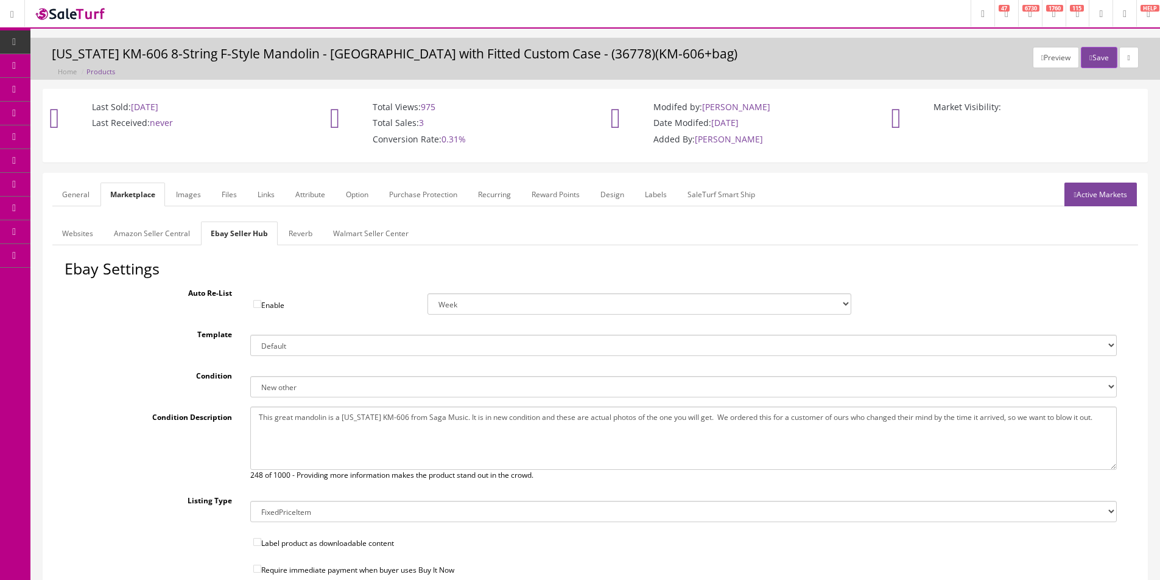
click at [402, 419] on textarea "This great mandolin is a Kentucky KM-606 from Saga Music. It is in new conditio…" at bounding box center [683, 438] width 866 height 63
paste textarea "excellent condition and these are actual photos of the one you will get. We ord…"
type textarea "This great mandolin is a Kentucky KM-606 from Saga Music. It is in excellent co…"
click at [312, 231] on link "Reverb" at bounding box center [300, 234] width 43 height 24
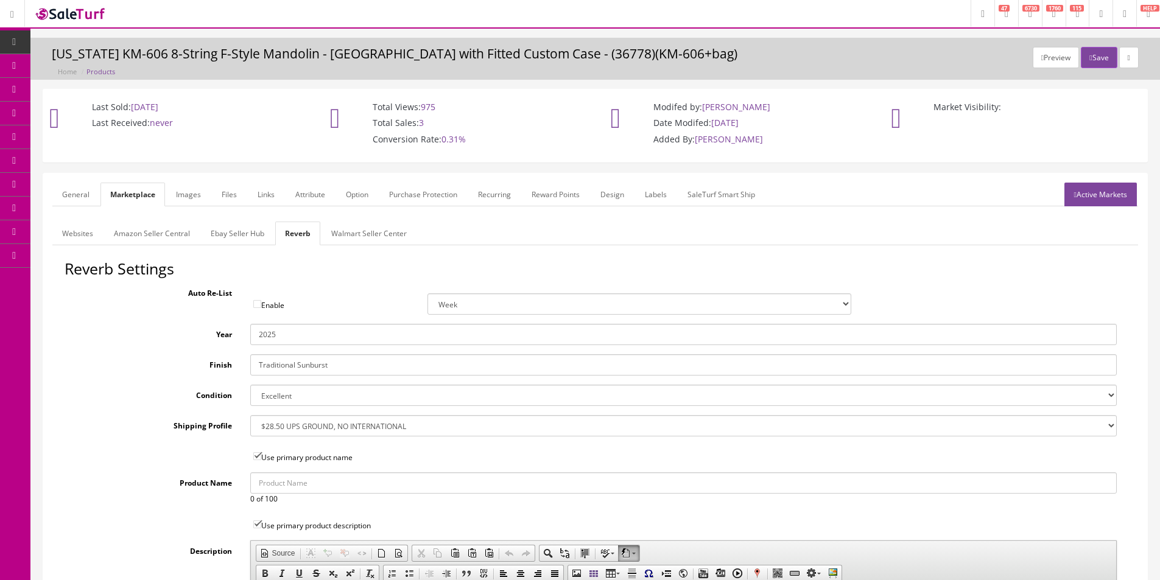
click at [87, 194] on link "General" at bounding box center [75, 195] width 47 height 24
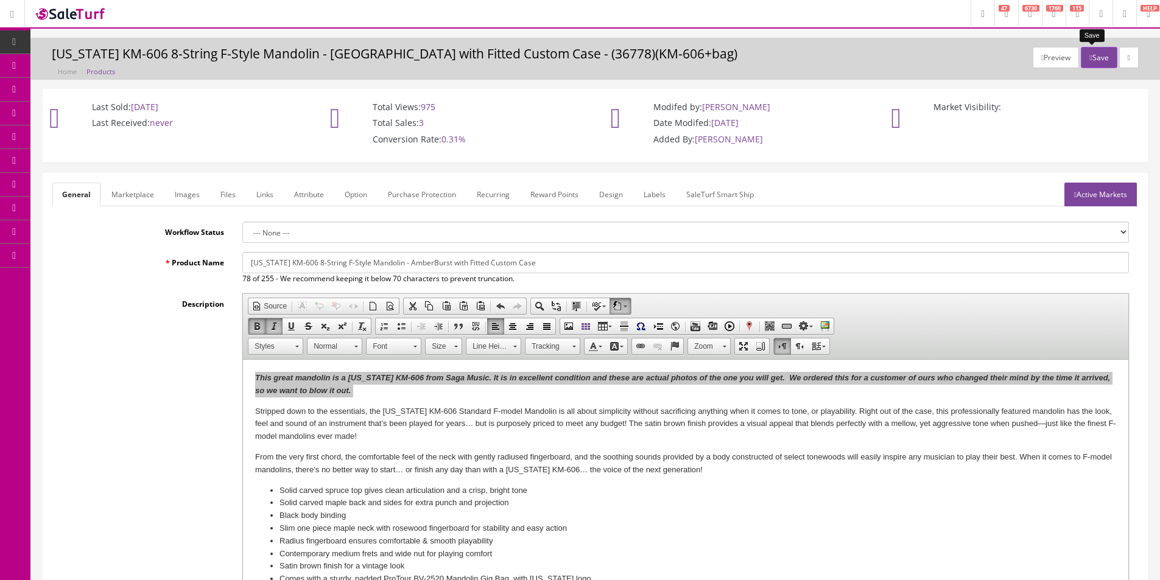
click at [1094, 49] on button "Save" at bounding box center [1099, 57] width 36 height 21
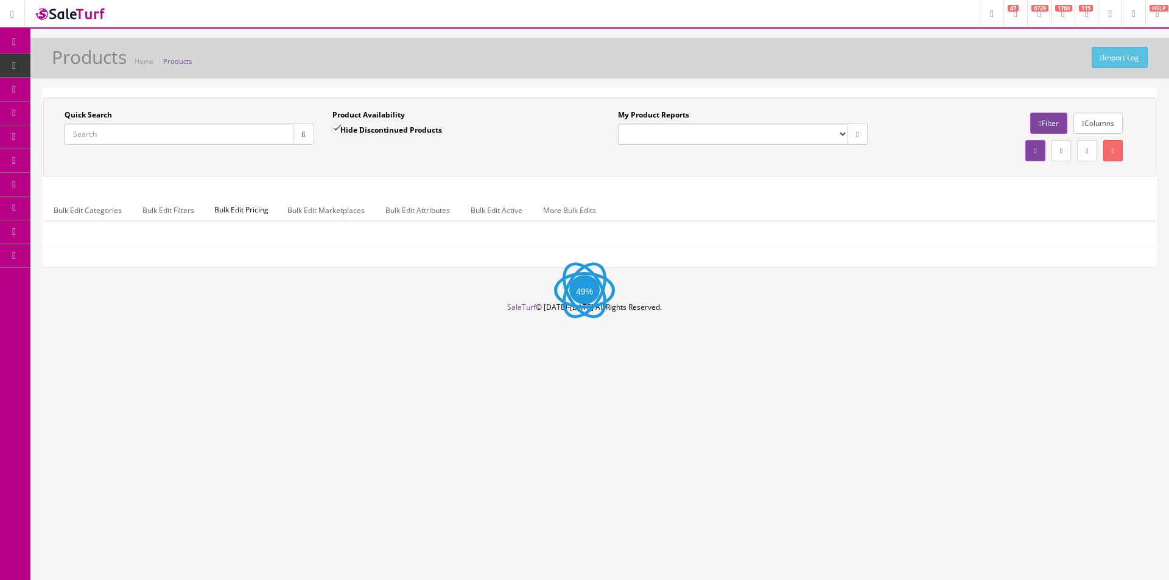
click at [267, 139] on input "Quick Search" at bounding box center [179, 134] width 229 height 21
paste input "E23073959"
click at [290, 135] on input "E23073959" at bounding box center [179, 134] width 229 height 21
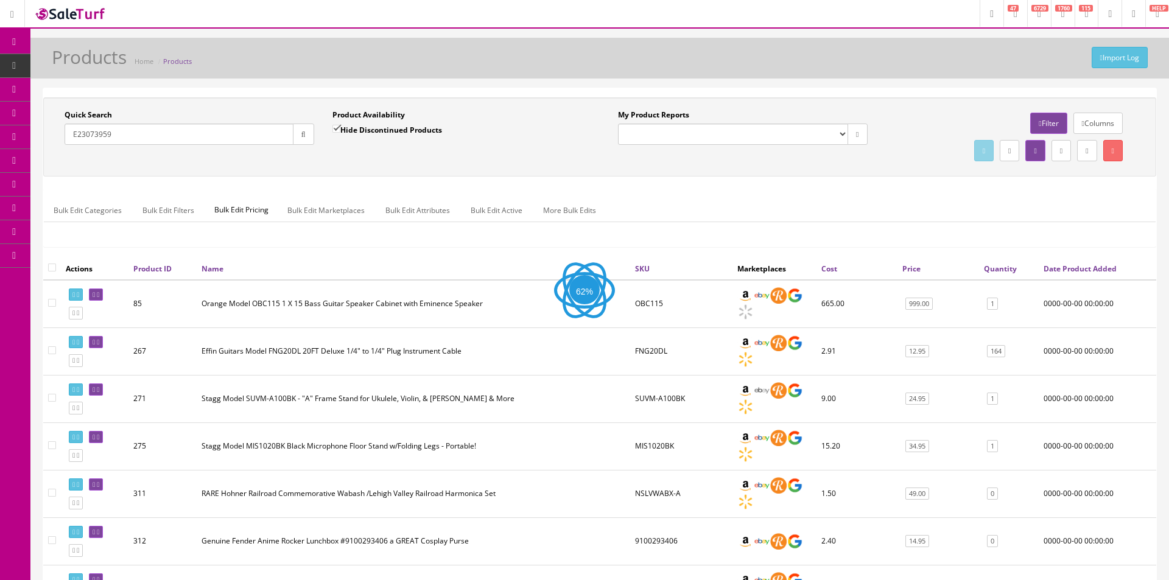
type input "E23073959"
click at [301, 135] on icon "button" at bounding box center [301, 134] width 4 height 7
click at [334, 132] on input "Hide Discontinued Products" at bounding box center [334, 129] width 8 height 8
checkbox input "false"
click at [295, 136] on button "button" at bounding box center [300, 134] width 21 height 21
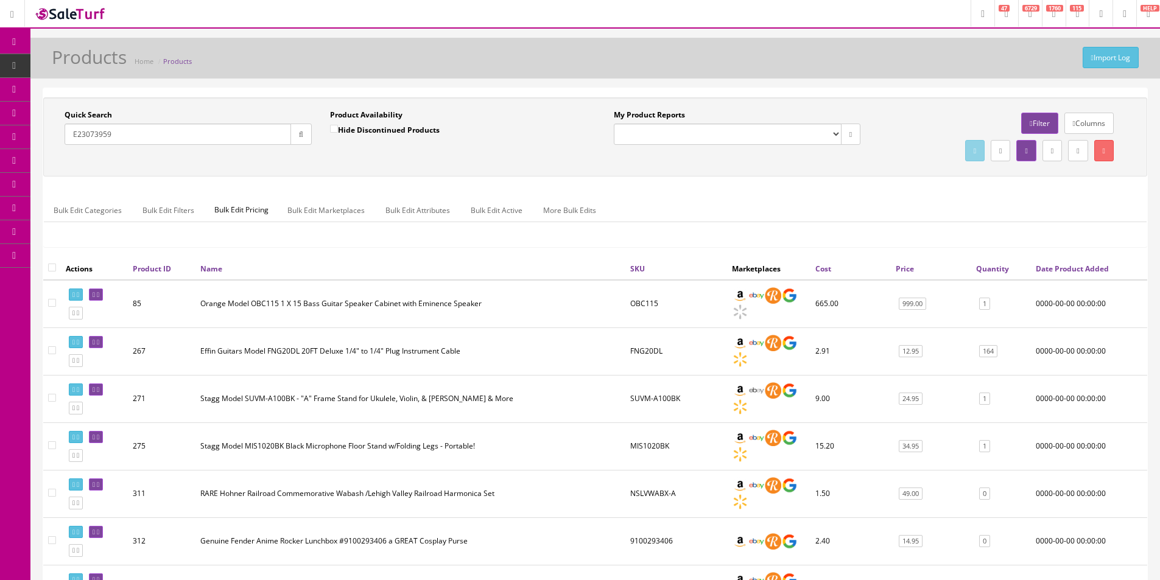
click at [354, 156] on div "Quick Search E23073959 Date From Product Availability Hide Discontinued Product…" at bounding box center [595, 137] width 1098 height 55
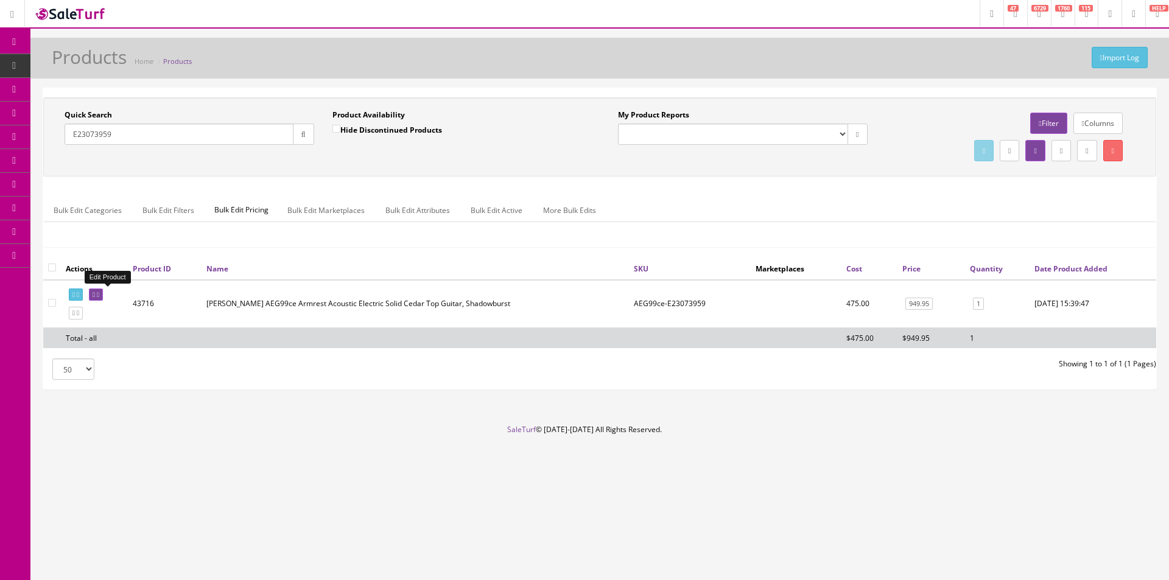
click at [99, 297] on icon at bounding box center [98, 295] width 2 height 7
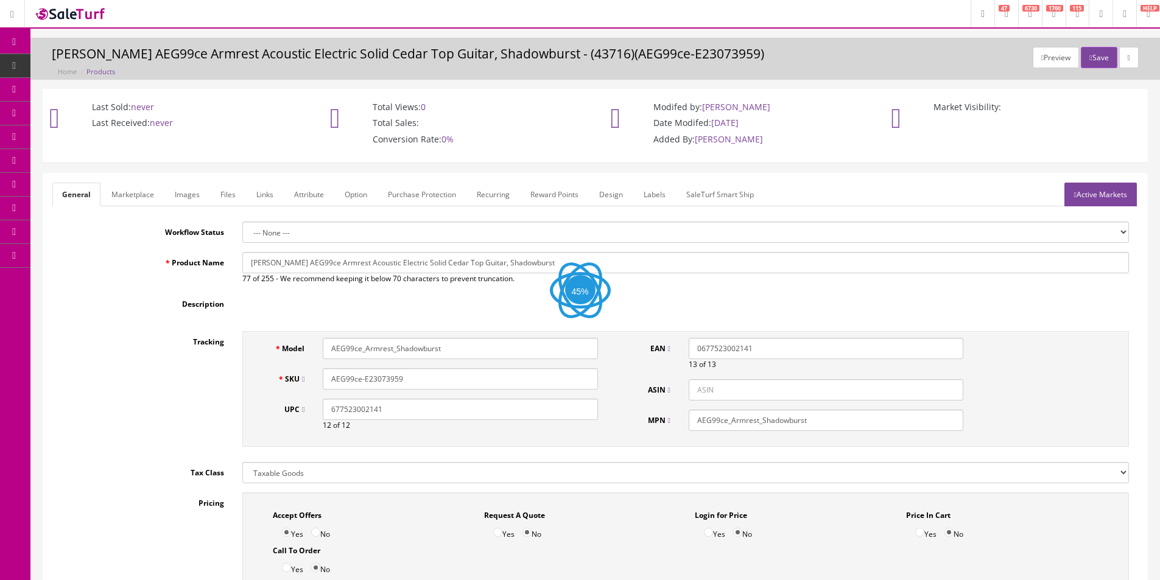
click at [184, 202] on link "Images" at bounding box center [187, 195] width 44 height 24
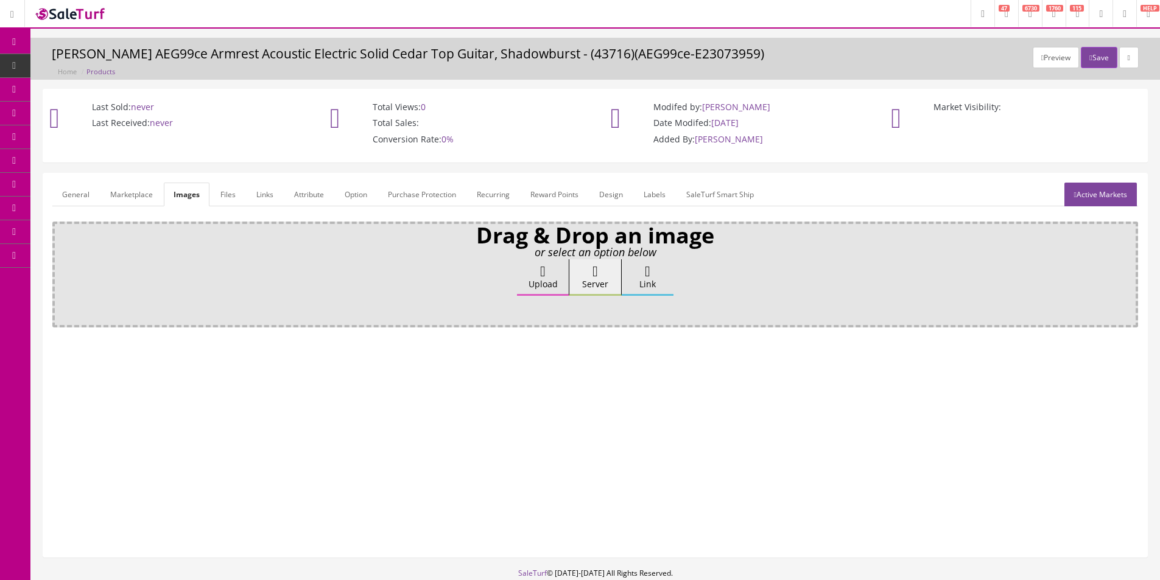
click at [534, 275] on label "Upload" at bounding box center [543, 277] width 52 height 37
click at [61, 272] on input "Upload" at bounding box center [61, 265] width 0 height 12
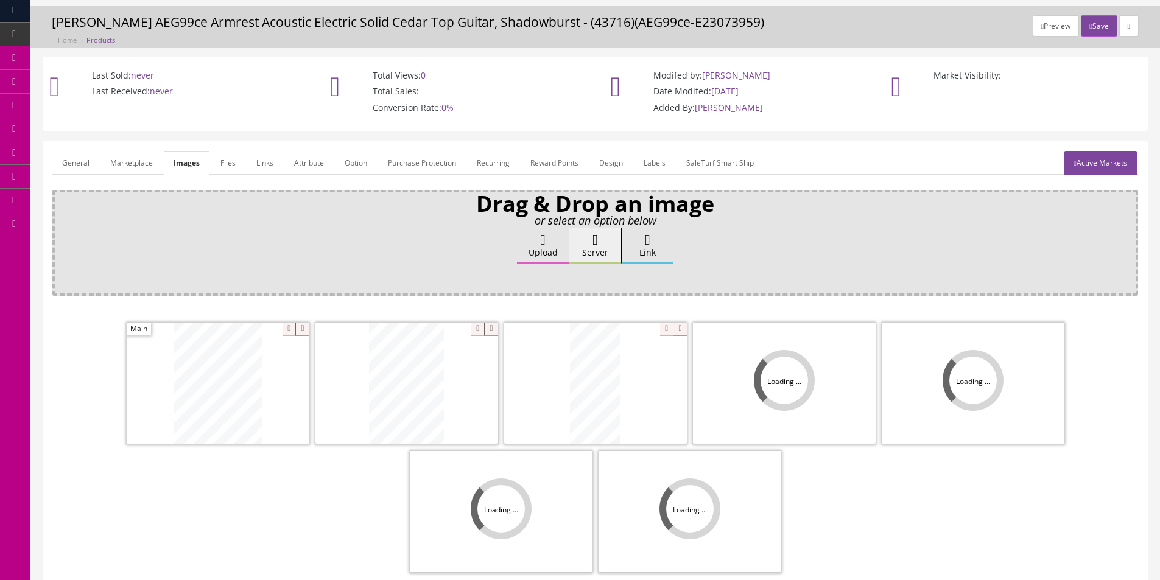
scroll to position [178, 0]
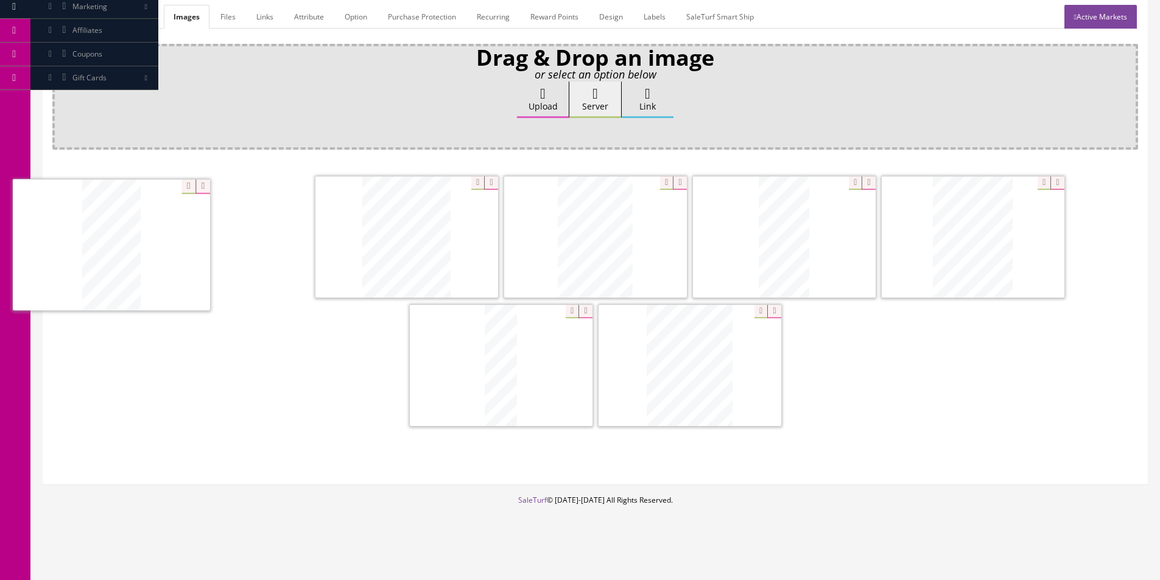
drag, startPoint x: 697, startPoint y: 337, endPoint x: 259, endPoint y: 229, distance: 450.9
drag, startPoint x: 675, startPoint y: 345, endPoint x: 340, endPoint y: 206, distance: 362.5
drag, startPoint x: 673, startPoint y: 356, endPoint x: 680, endPoint y: 349, distance: 9.1
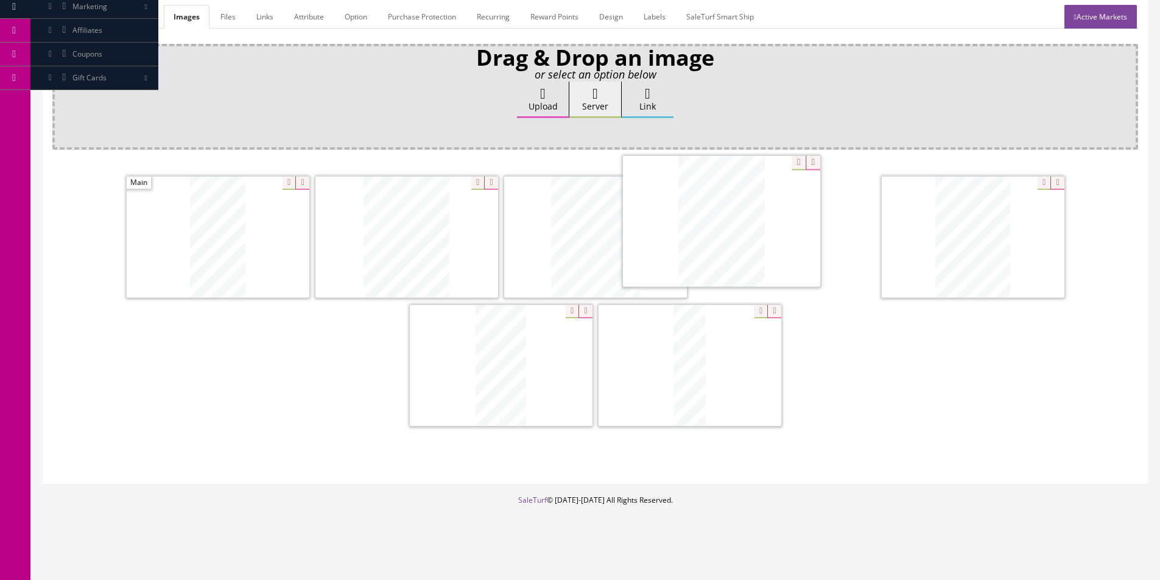
drag, startPoint x: 648, startPoint y: 324, endPoint x: 785, endPoint y: 224, distance: 169.0
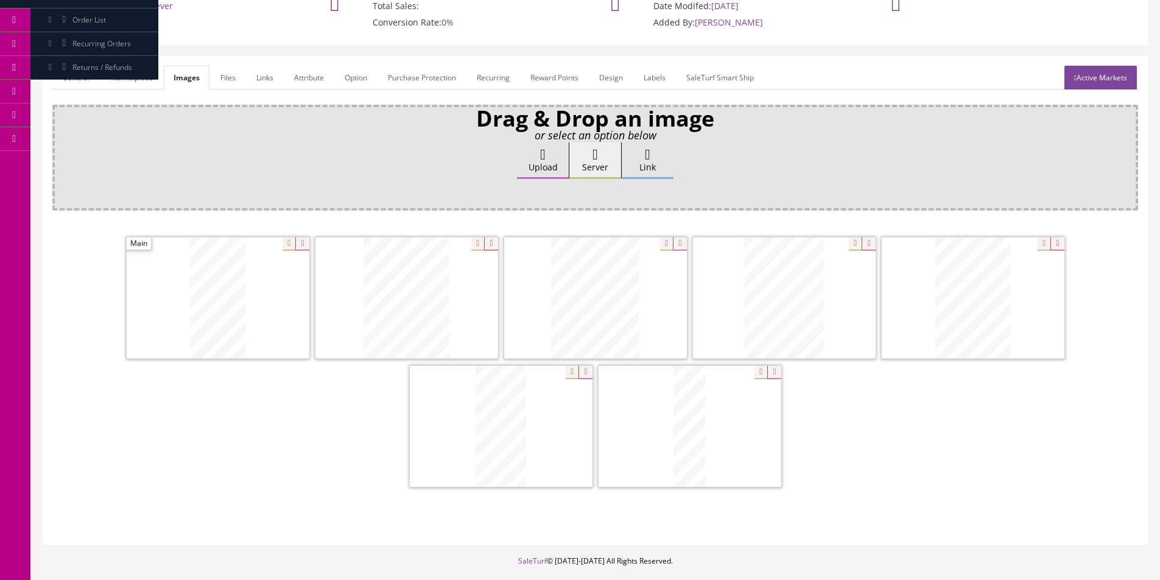
click at [86, 80] on link "General" at bounding box center [75, 78] width 47 height 24
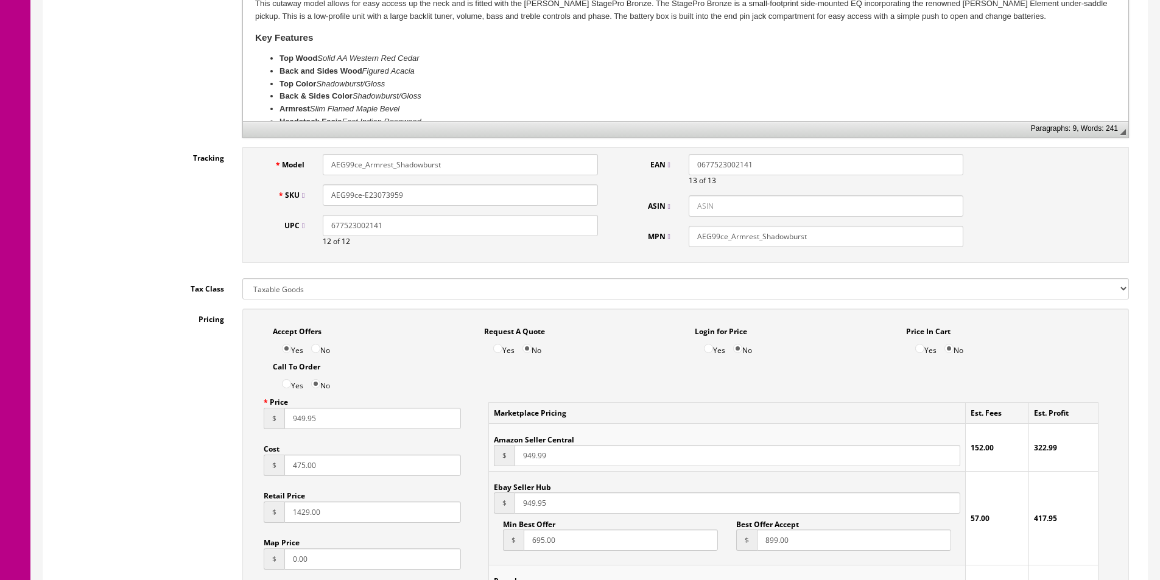
scroll to position [0, 0]
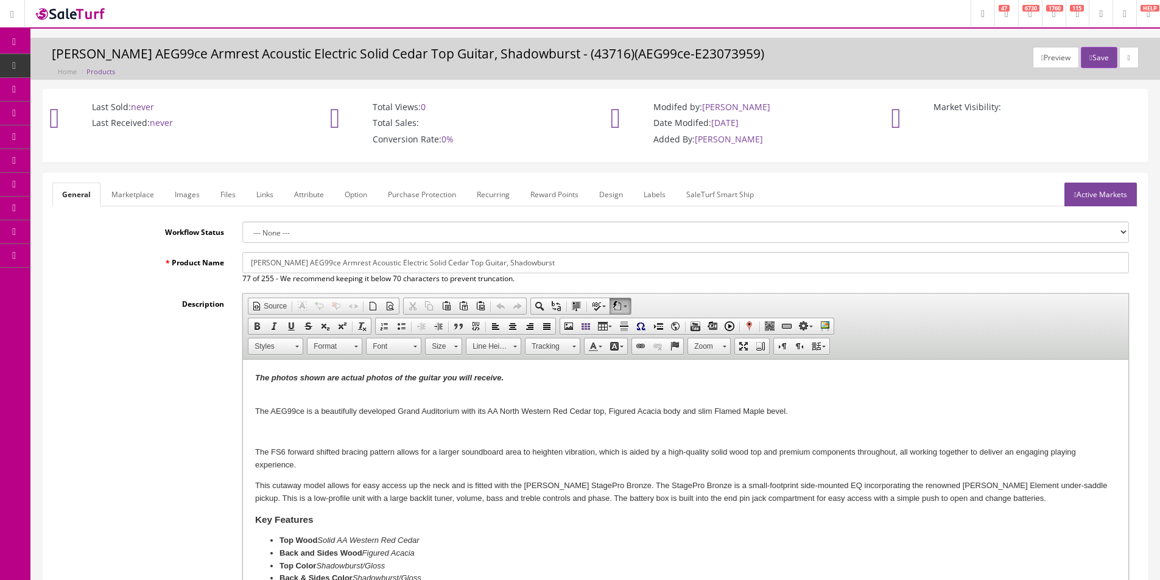
click at [1096, 197] on link "Active Markets" at bounding box center [1100, 195] width 72 height 24
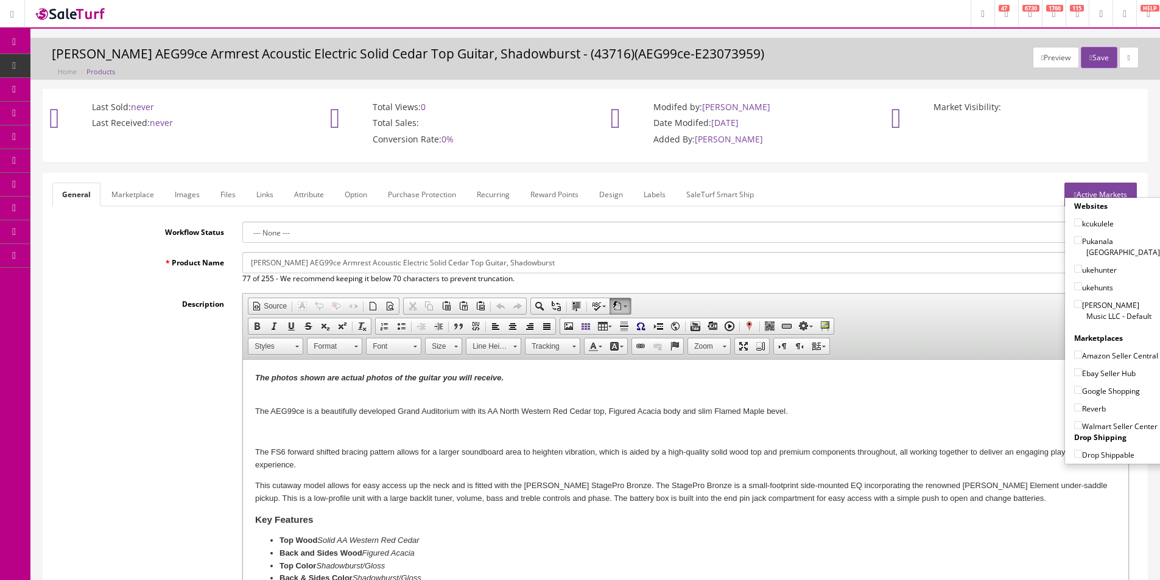
click at [1106, 305] on label "[PERSON_NAME] Music LLC - Default" at bounding box center [1117, 310] width 86 height 23
click at [1082, 305] on input"] "[PERSON_NAME] Music LLC - Default" at bounding box center [1078, 304] width 8 height 8
checkbox input"] "true"
drag, startPoint x: 1097, startPoint y: 344, endPoint x: 1095, endPoint y: 353, distance: 8.7
click at [1097, 349] on label "Amazon Seller Central" at bounding box center [1116, 355] width 84 height 12
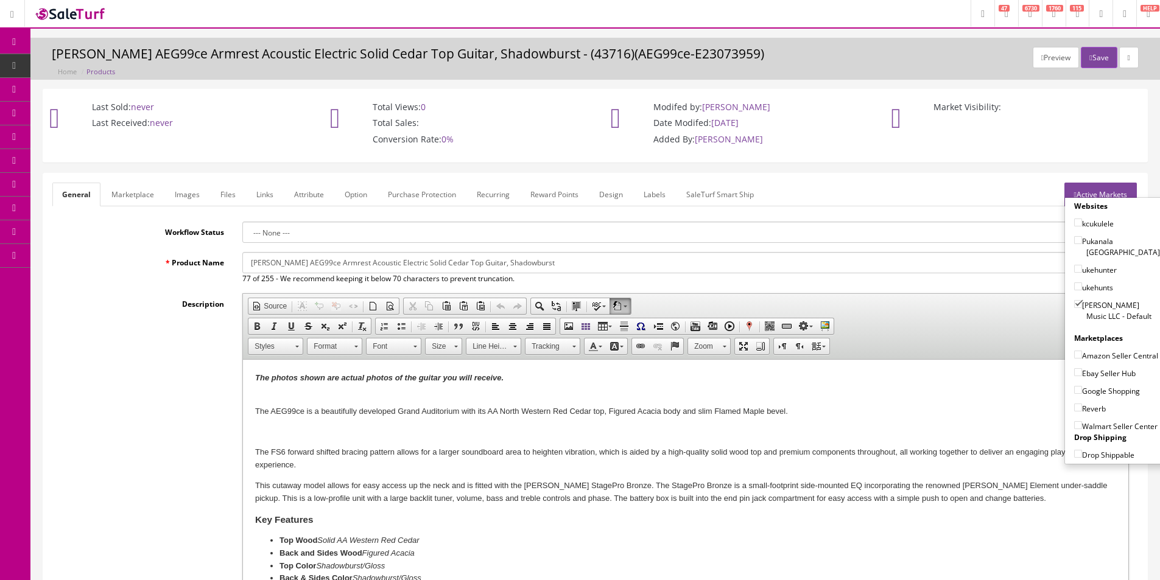
click at [1082, 351] on input"] "Amazon Seller Central" at bounding box center [1078, 355] width 8 height 8
checkbox input"] "true"
click at [1094, 366] on div "Ebay Seller Hub" at bounding box center [1117, 371] width 86 height 18
click at [1092, 375] on label "Ebay Seller Hub" at bounding box center [1104, 373] width 61 height 12
click at [1082, 375] on input"] "Ebay Seller Hub" at bounding box center [1078, 372] width 8 height 8
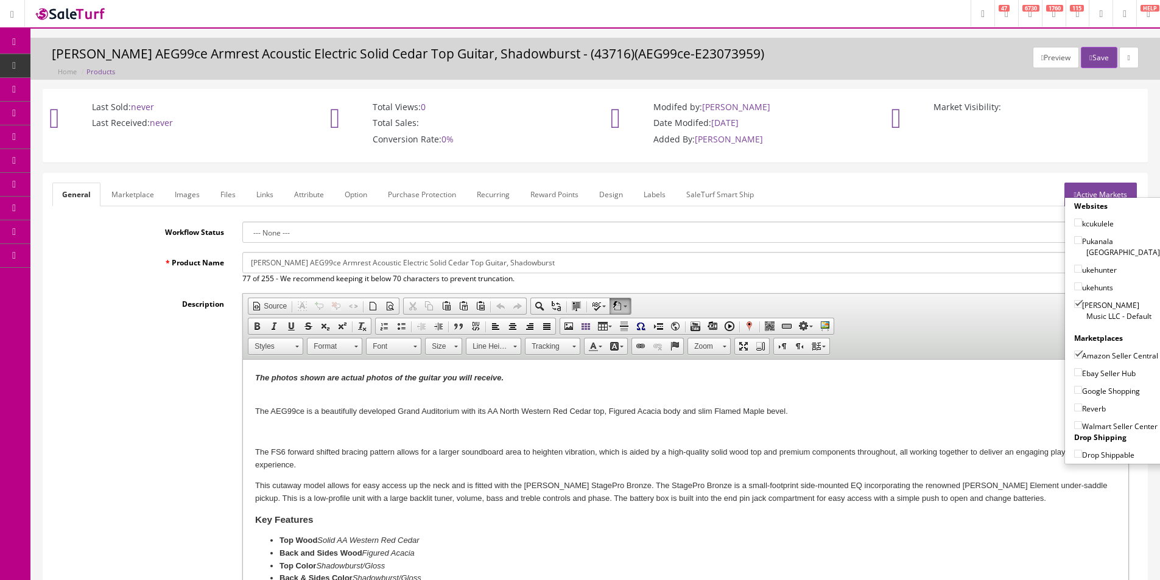
checkbox input"] "true"
click at [1089, 392] on label "Google Shopping" at bounding box center [1107, 391] width 66 height 12
click at [1082, 392] on input"] "Google Shopping" at bounding box center [1078, 390] width 8 height 8
checkbox input"] "true"
click at [1089, 403] on label "Reverb" at bounding box center [1090, 408] width 32 height 12
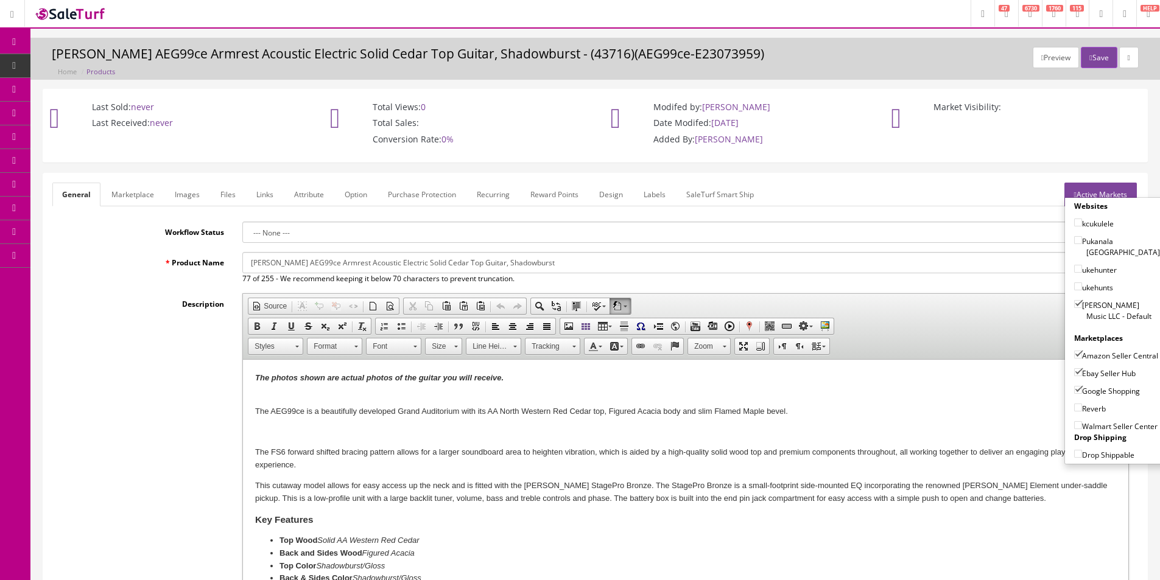
click at [1088, 404] on label "Reverb" at bounding box center [1090, 408] width 32 height 12
click at [1082, 404] on input"] "Reverb" at bounding box center [1078, 408] width 8 height 8
checkbox input"] "true"
click at [1100, 55] on button "Save" at bounding box center [1099, 57] width 36 height 21
click at [919, 19] on header "Research Trends Trending on Ebay Google Trends Amazon Insights (Login Before Cl…" at bounding box center [580, 14] width 1160 height 29
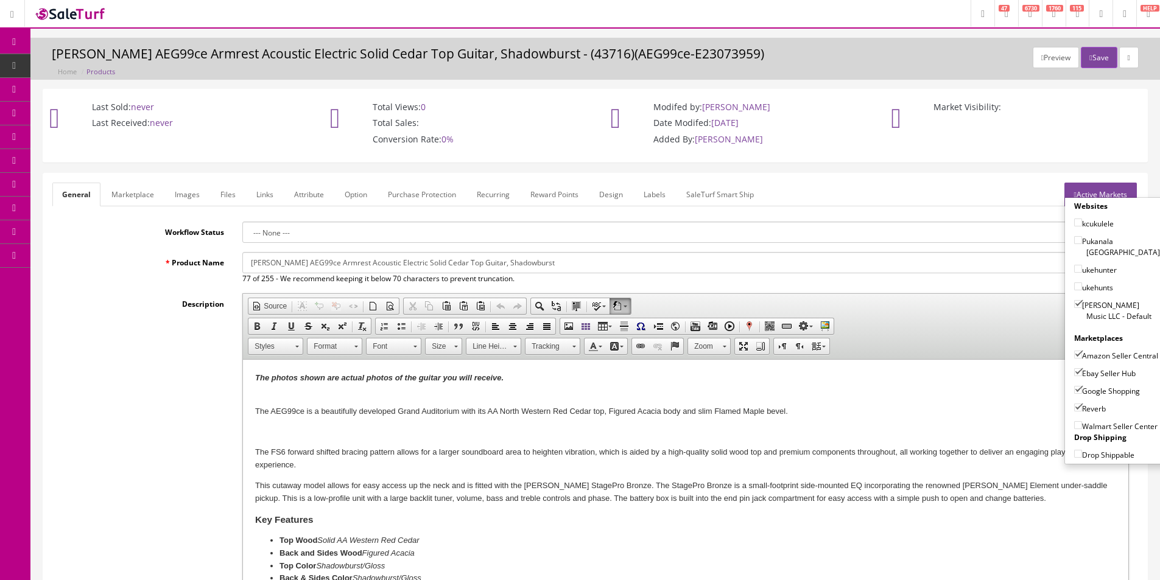
click at [914, 63] on div "Preview Save Alvarez AEG99ce Armrest Acoustic Electric Solid Cedar Top Guitar, …" at bounding box center [595, 62] width 1111 height 30
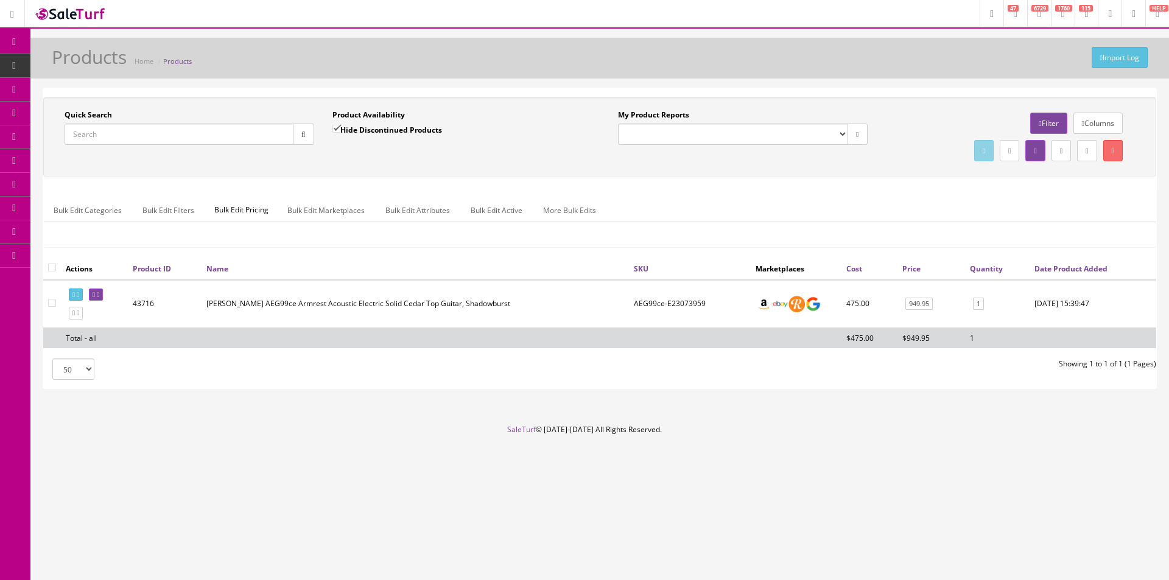
click at [187, 137] on input "Quick Search" at bounding box center [179, 134] width 229 height 21
click at [186, 139] on input "Quick Search" at bounding box center [179, 134] width 229 height 21
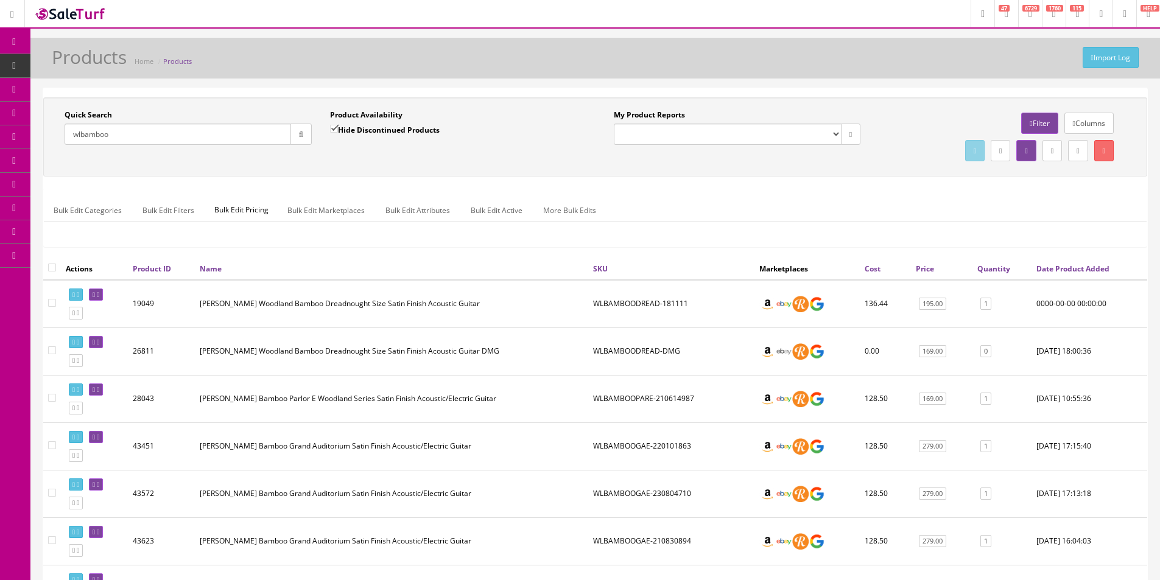
click at [240, 132] on input "wlbamboo" at bounding box center [178, 134] width 227 height 21
click at [241, 132] on input "wlbamboo" at bounding box center [178, 134] width 227 height 21
type input "0996483000"
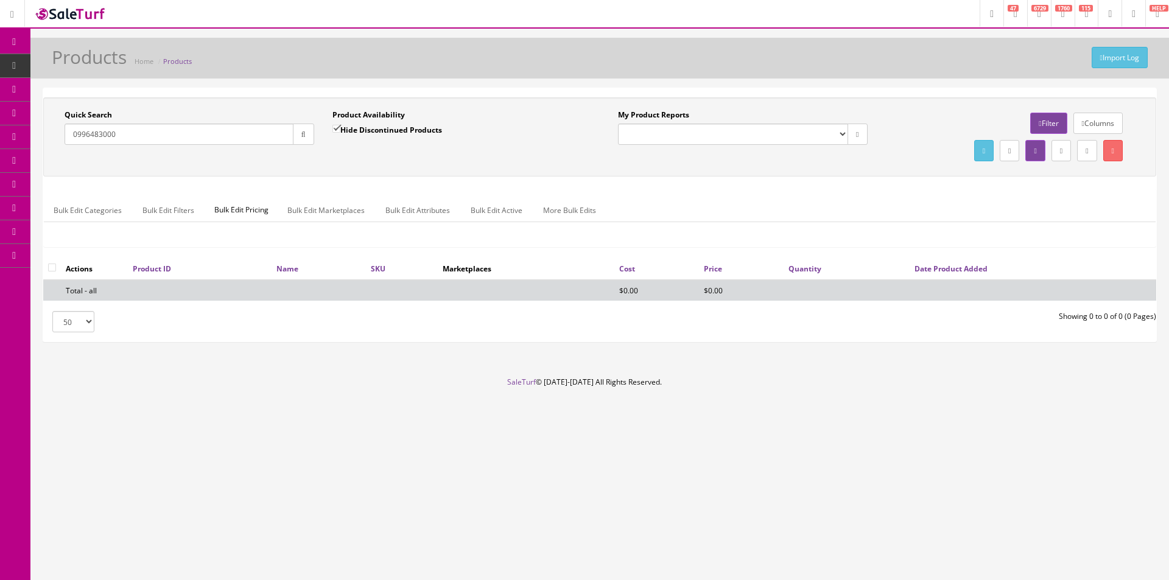
click at [420, 132] on label "Hide Discontinued Products" at bounding box center [387, 130] width 110 height 12
click at [340, 132] on input "Hide Discontinued Products" at bounding box center [336, 129] width 8 height 8
checkbox input "false"
click at [440, 161] on div "Quick Search 0996483000 Date From Product Availability Hide Discontinued Produc…" at bounding box center [599, 137] width 1107 height 55
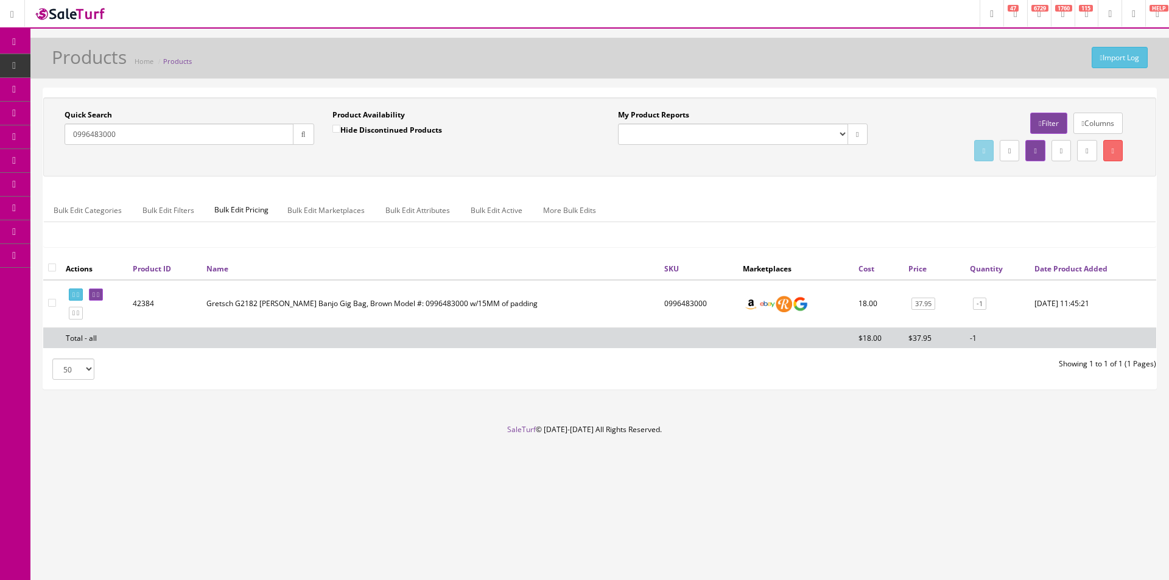
click at [135, 141] on input "0996483000" at bounding box center [179, 134] width 229 height 21
click at [670, 178] on div "Quick Search 0996483000 Date From Product Availability Hide Discontinued Produc…" at bounding box center [599, 177] width 1113 height 160
click at [253, 140] on input "0996483000" at bounding box center [179, 134] width 229 height 21
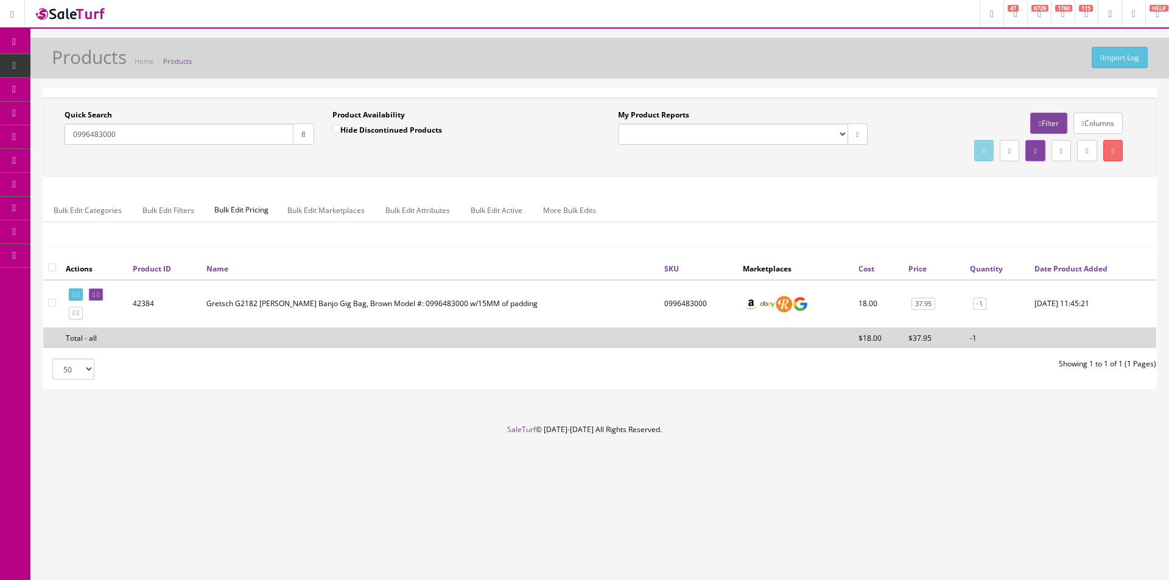
click at [253, 140] on input "0996483000" at bounding box center [179, 134] width 229 height 21
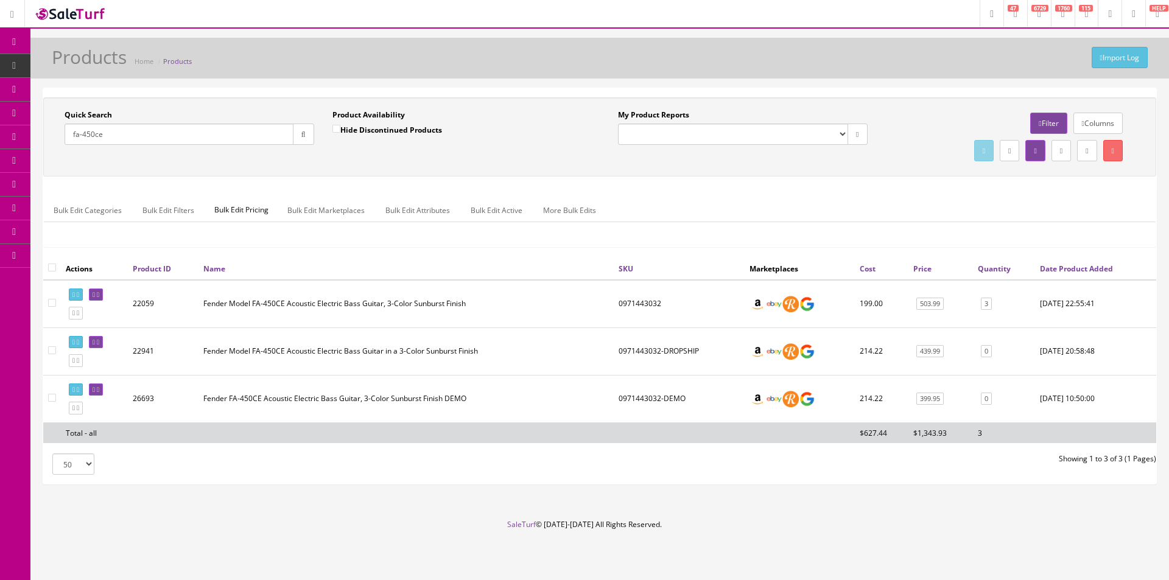
type input "fa-450ce"
click at [986, 307] on link "3" at bounding box center [986, 304] width 11 height 13
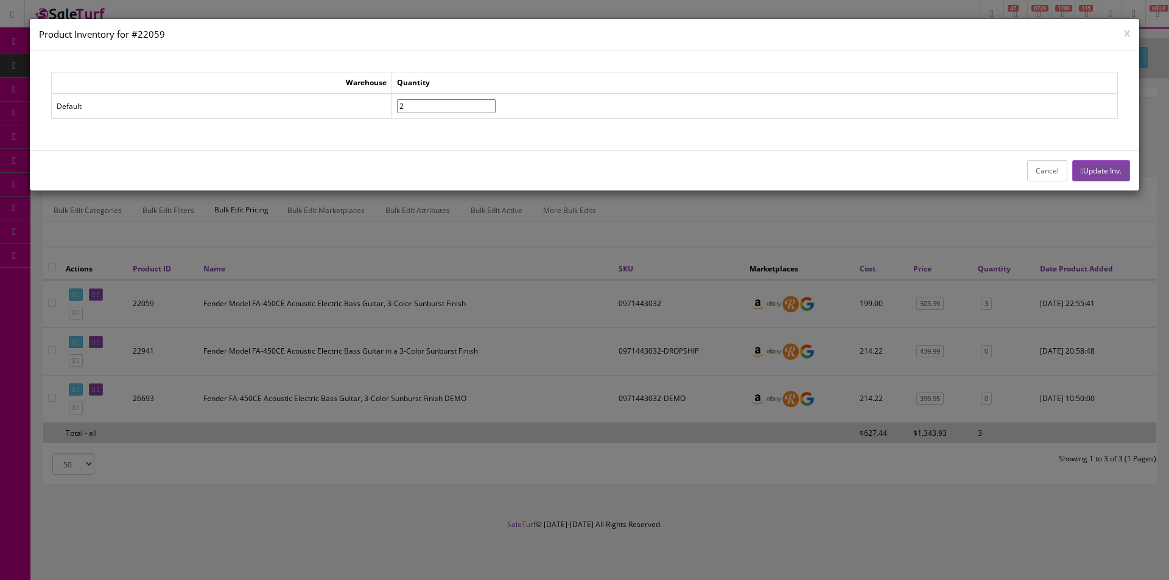
type input"] "2"
click at [496, 111] on input"] "2" at bounding box center [446, 106] width 99 height 14
click at [1097, 167] on button "Update Inv." at bounding box center [1101, 170] width 58 height 21
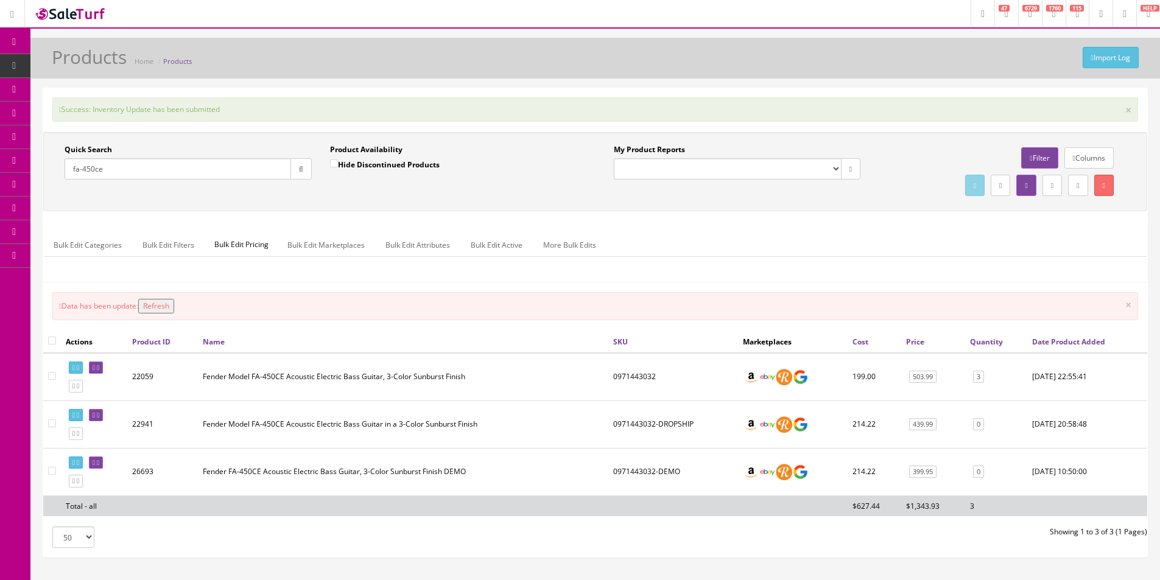
click at [197, 175] on input "fa-450ce" at bounding box center [178, 168] width 227 height 21
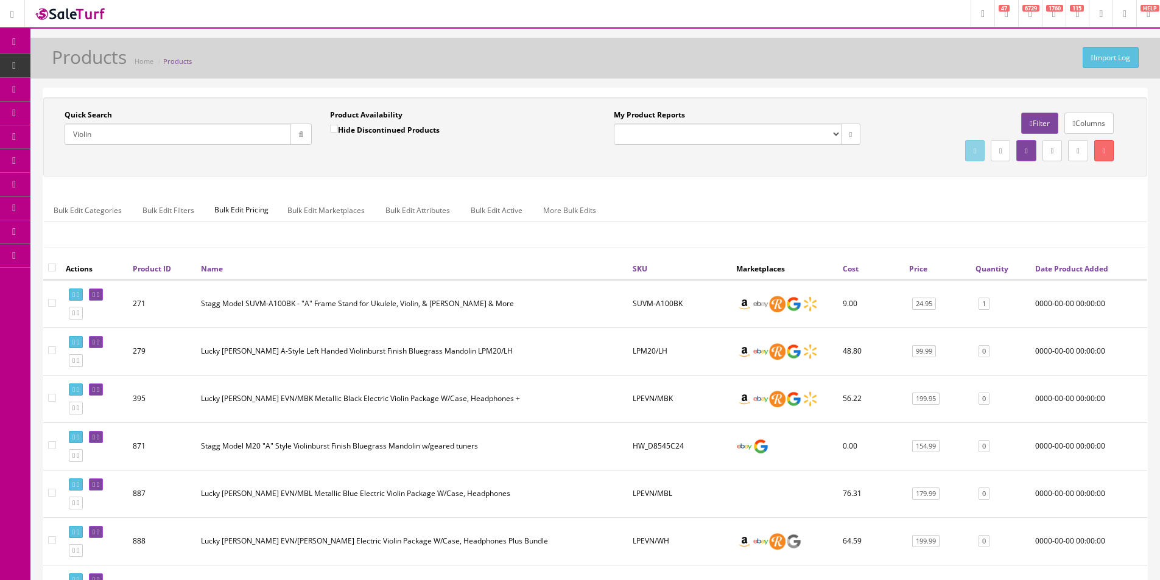
click at [938, 189] on div "Bulk Edit Categories Bulk Edit Filters Bulk Edit Pricing Bulk Edit Marketplaces…" at bounding box center [595, 218] width 1104 height 58
click at [938, 188] on div "Quick Search Violin Date From Product Availability Hide Discontinued Products D…" at bounding box center [595, 177] width 1104 height 160
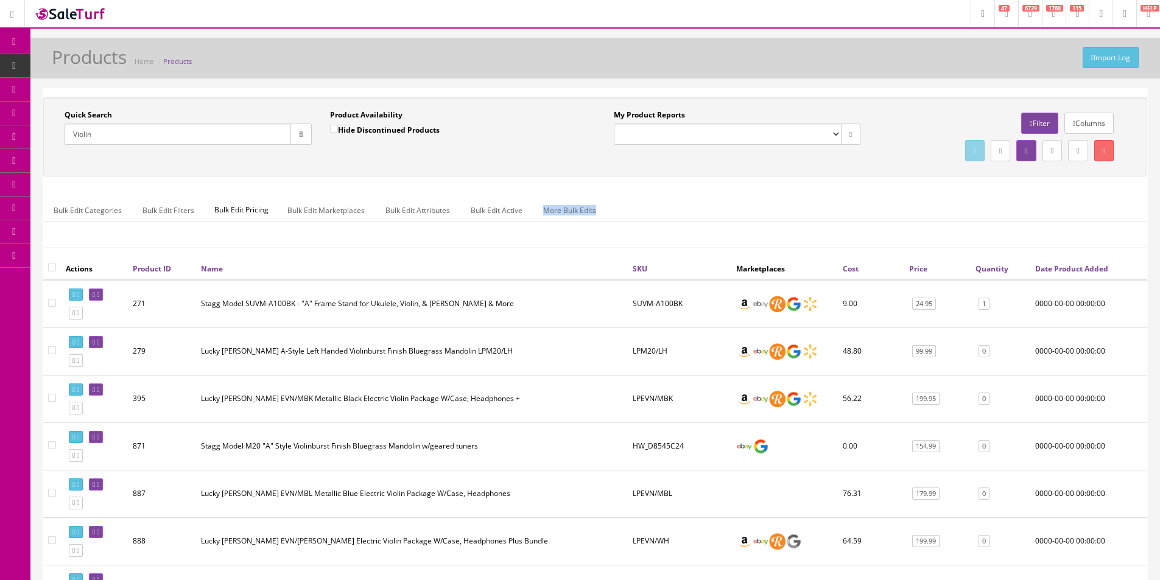
click at [938, 188] on div "Quick Search Violin Date From Product Availability Hide Discontinued Products D…" at bounding box center [595, 177] width 1104 height 160
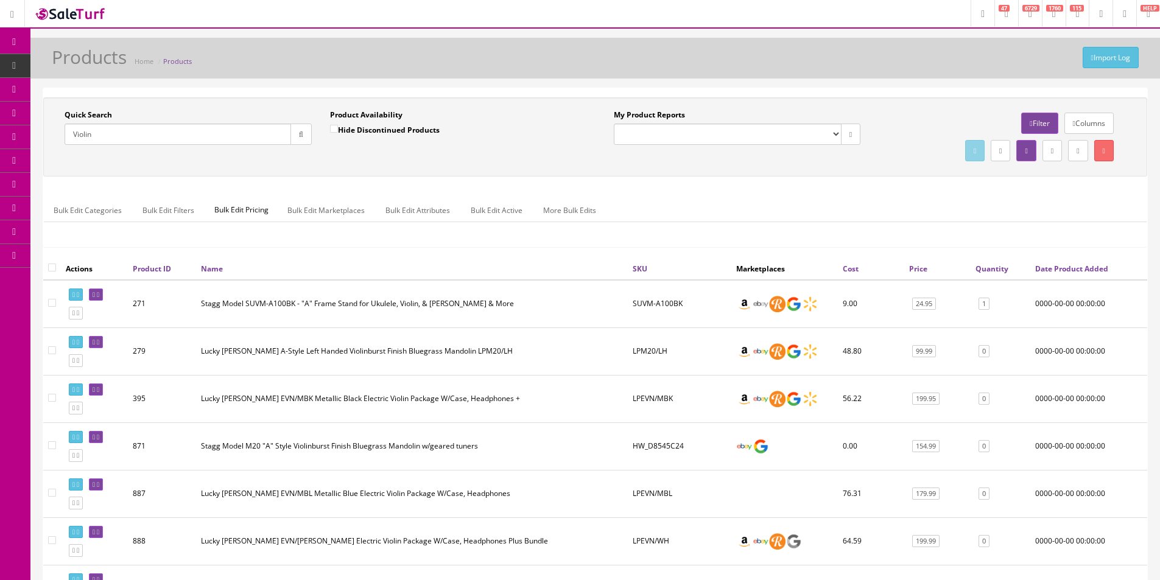
click at [938, 188] on div "Quick Search Violin Date From Product Availability Hide Discontinued Products D…" at bounding box center [595, 177] width 1104 height 160
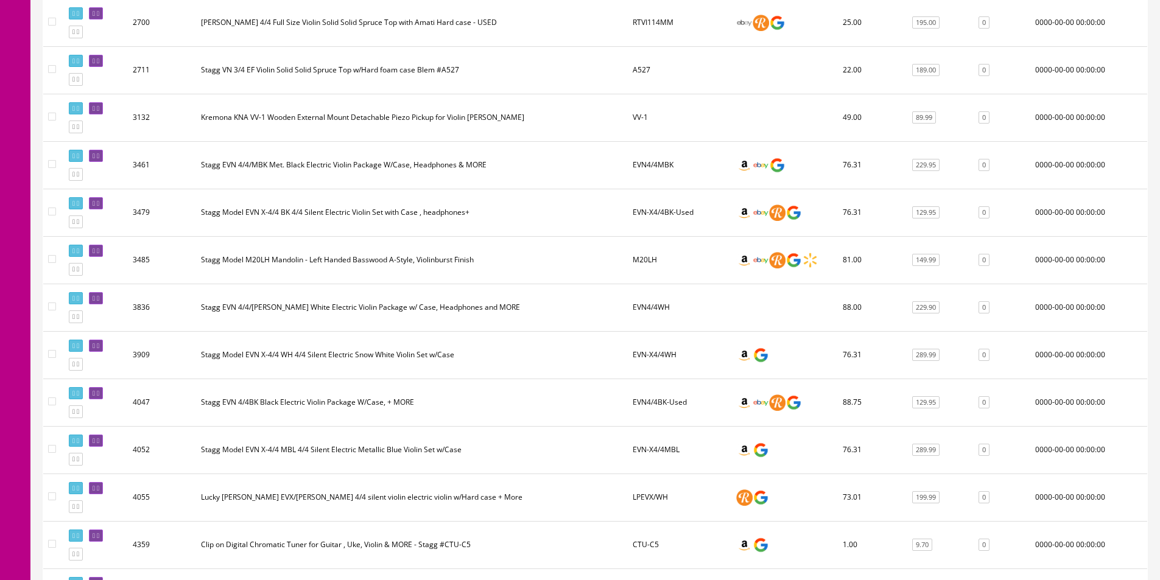
scroll to position [1644, 0]
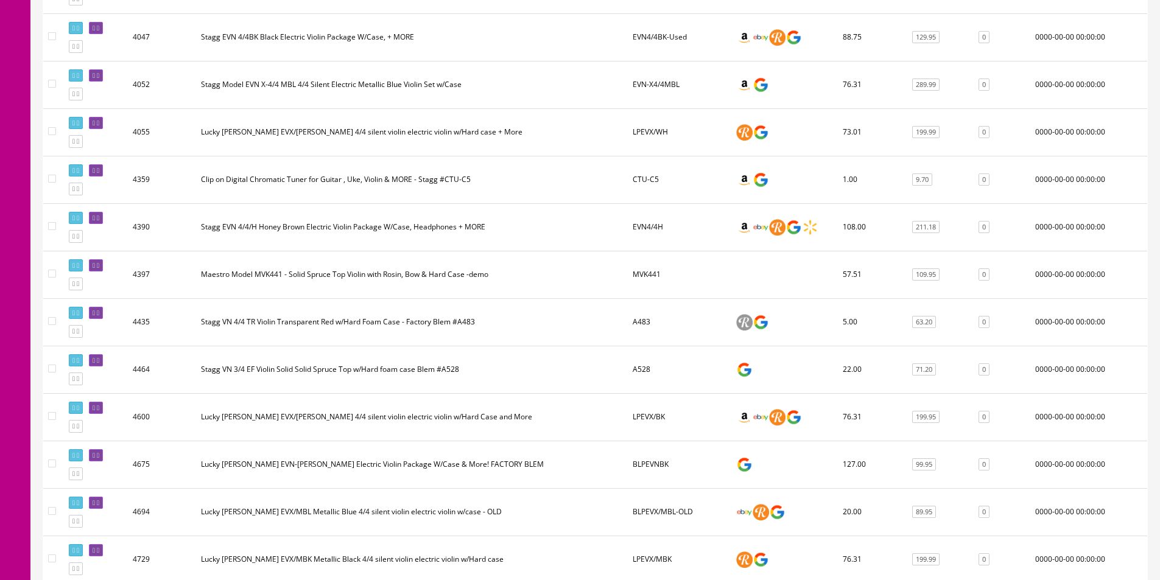
click at [329, 283] on td "Maestro Model MVK441 - Solid Spruce Top Violin with Rosin, Bow & Hard Case -demo" at bounding box center [412, 274] width 432 height 47
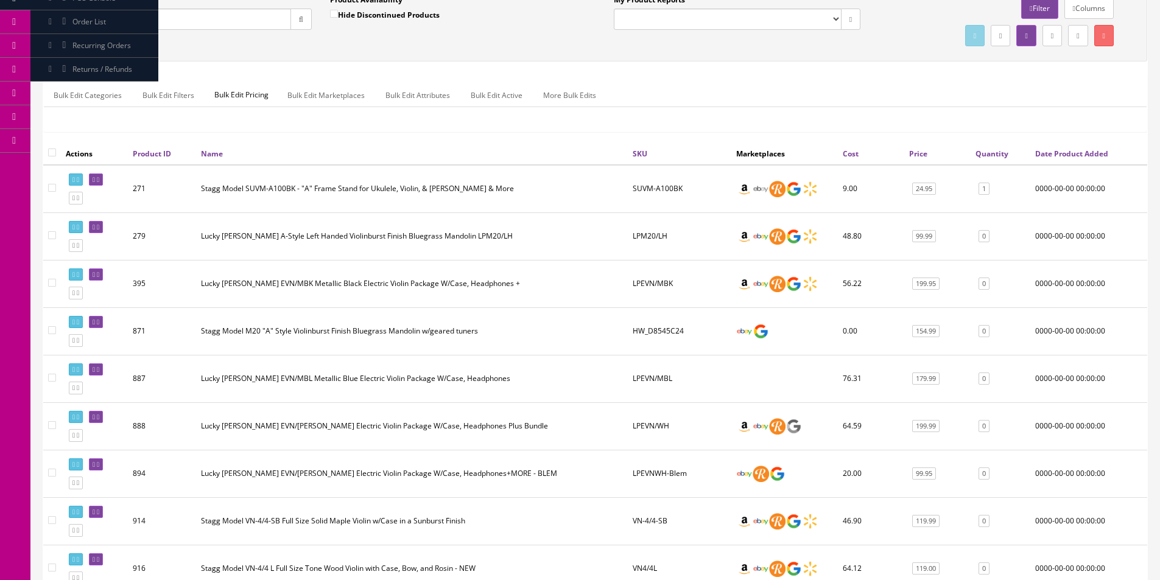
scroll to position [0, 0]
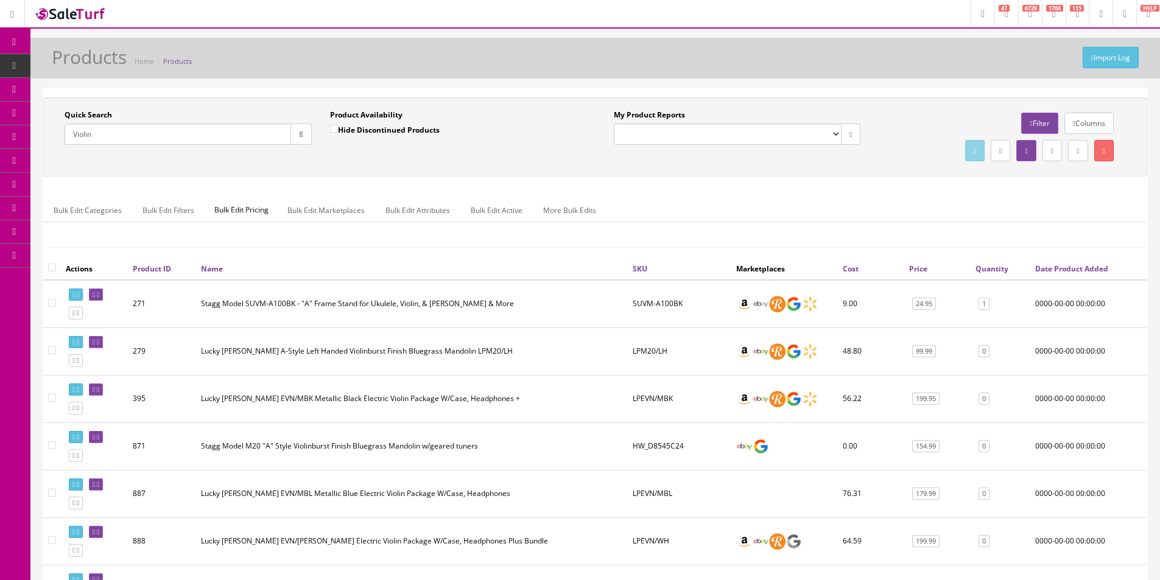
click at [72, 135] on input "Violin" at bounding box center [178, 134] width 227 height 21
type input "vintage Violin"
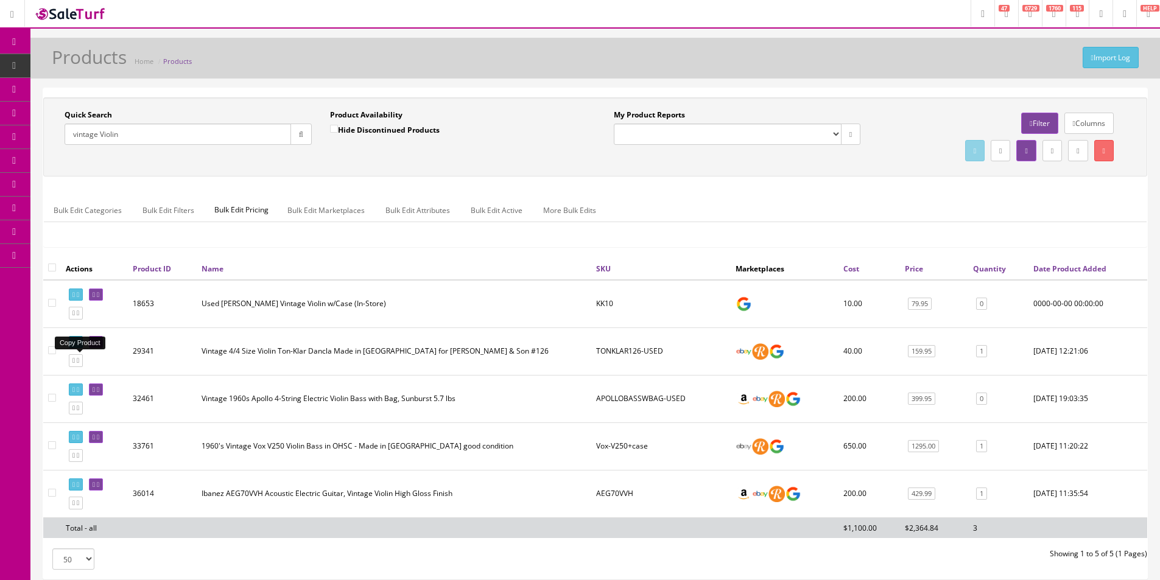
click at [75, 363] on icon at bounding box center [73, 360] width 2 height 7
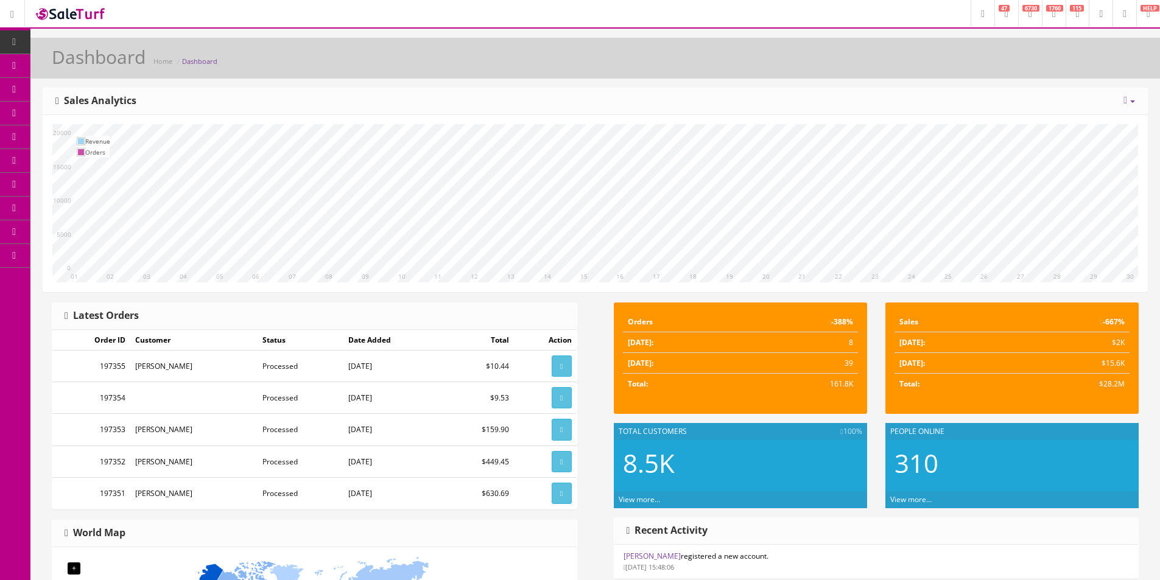
click at [335, 67] on div "Dashboard Home Dashboard" at bounding box center [595, 61] width 1111 height 29
